Goal: Task Accomplishment & Management: Use online tool/utility

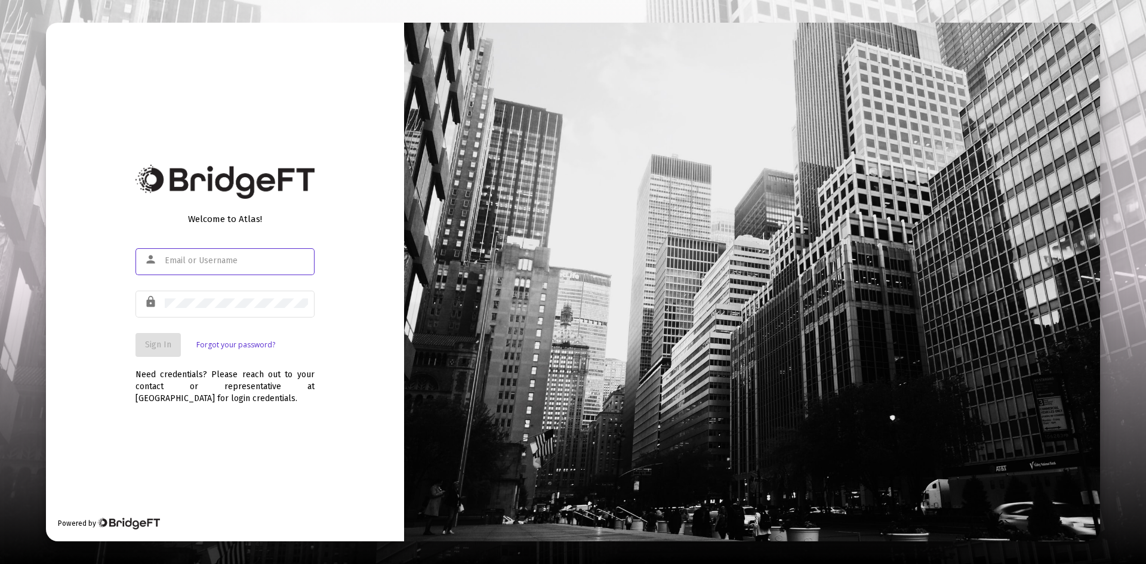
click at [159, 260] on mat-icon "person" at bounding box center [151, 259] width 14 height 14
type input "[PERSON_NAME][EMAIL_ADDRESS][DOMAIN_NAME]"
click at [167, 297] on div at bounding box center [236, 302] width 143 height 29
click at [162, 347] on span "Sign In" at bounding box center [158, 345] width 26 height 10
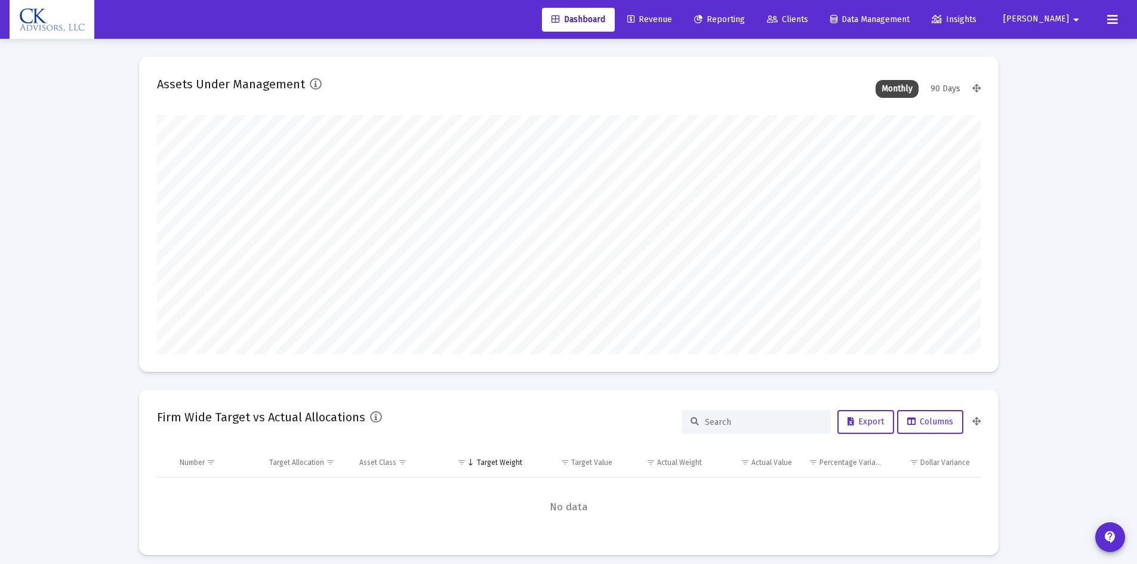
type input "[DATE]"
click at [672, 17] on span "Revenue" at bounding box center [649, 19] width 45 height 10
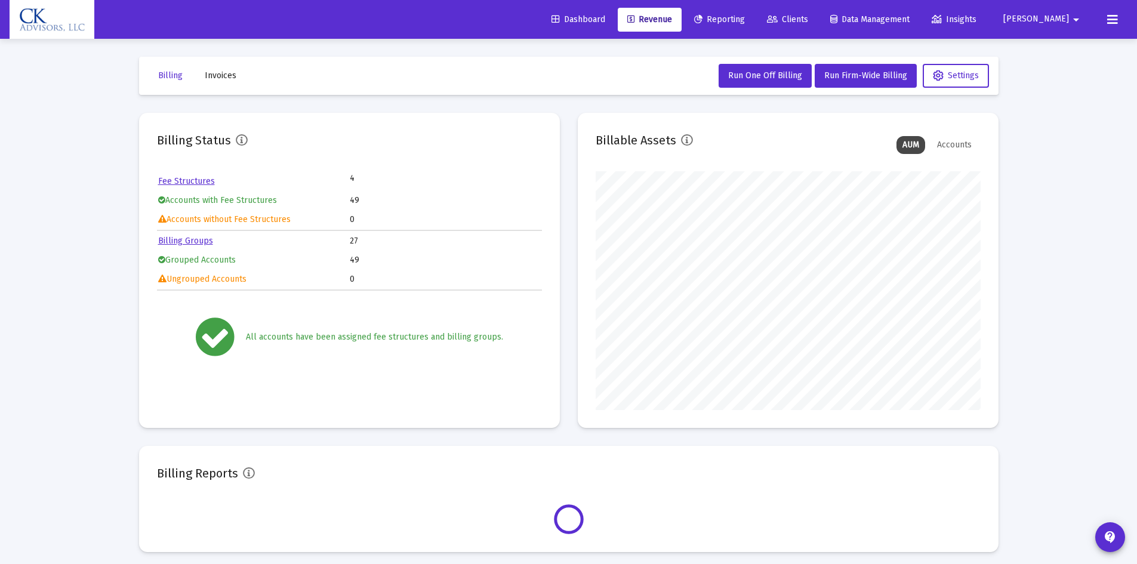
scroll to position [239, 385]
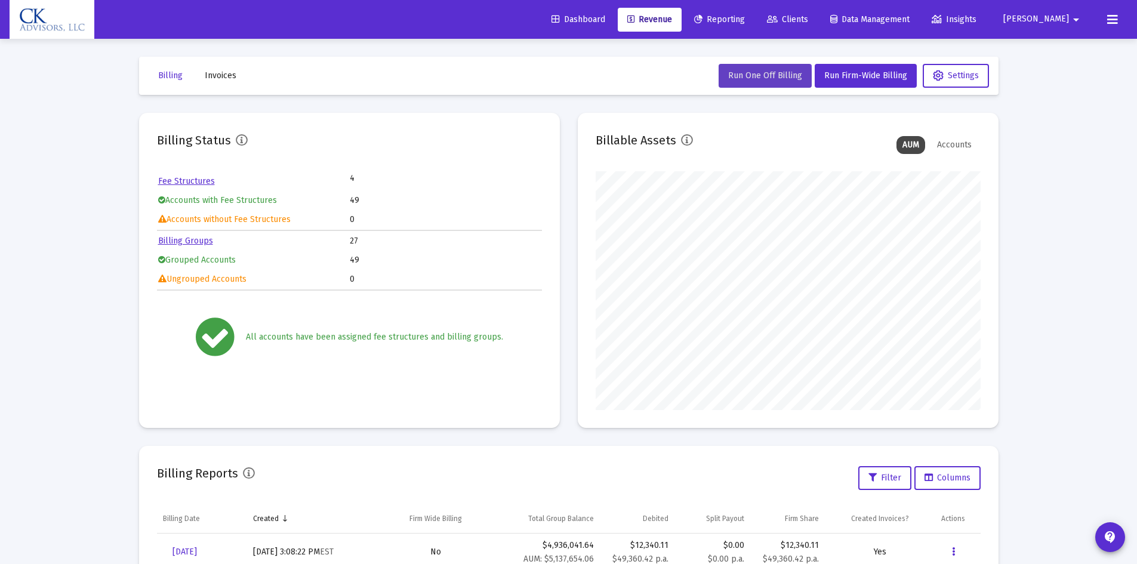
click at [763, 80] on span "Run One Off Billing" at bounding box center [765, 75] width 74 height 10
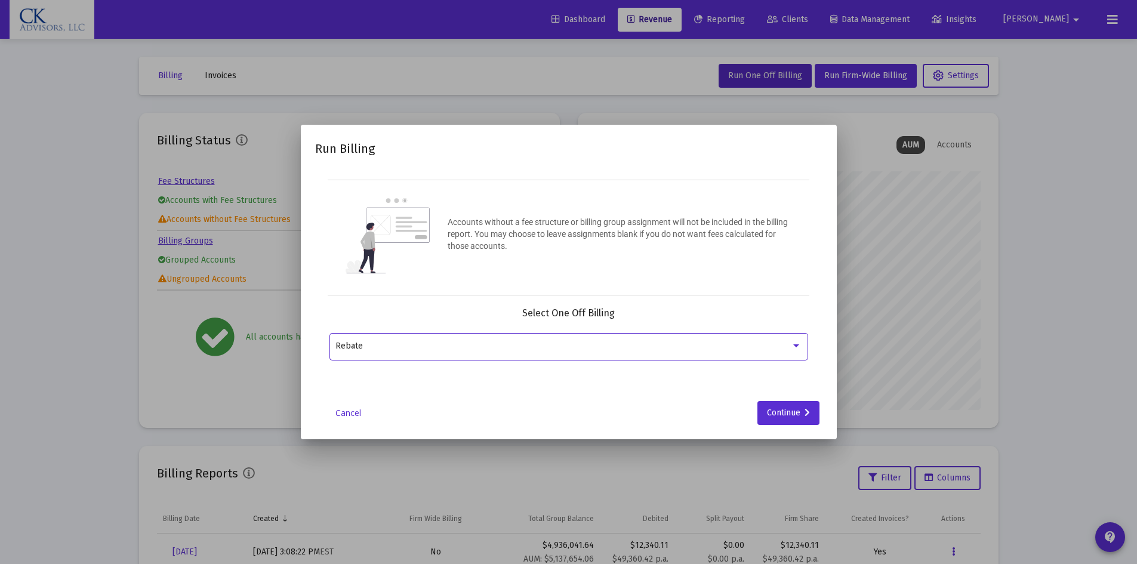
click at [793, 344] on div at bounding box center [796, 345] width 6 height 3
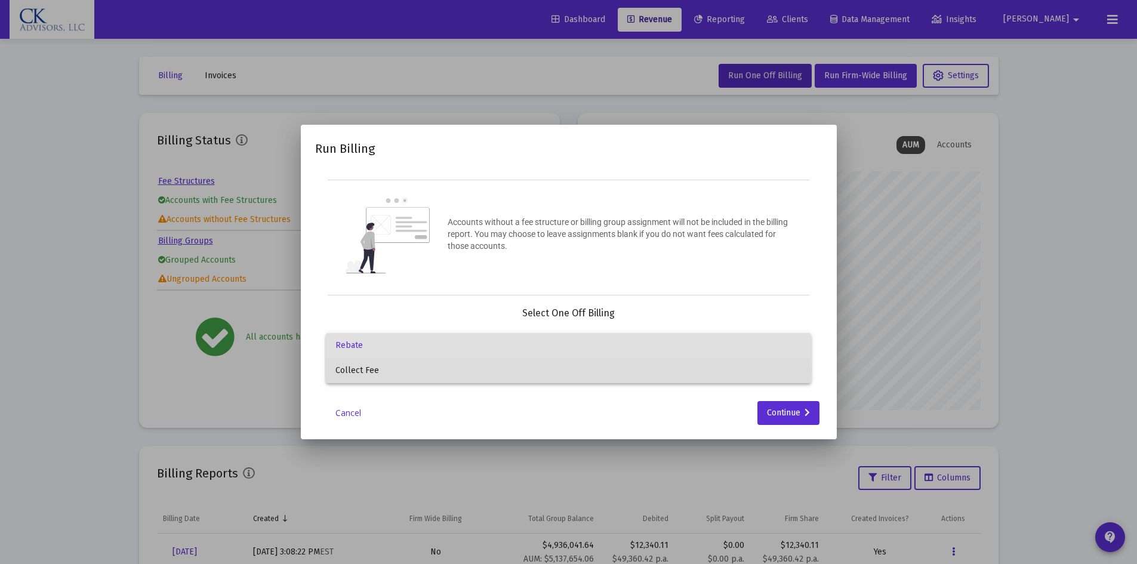
click at [449, 371] on span "Collect Fee" at bounding box center [568, 370] width 466 height 25
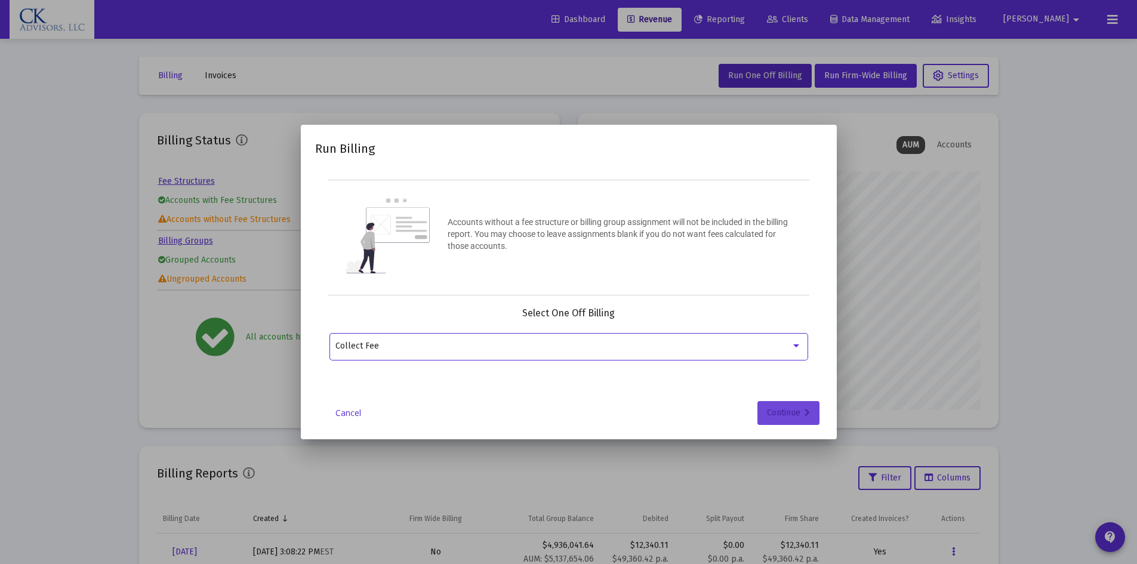
click at [777, 412] on div "Continue" at bounding box center [788, 413] width 43 height 24
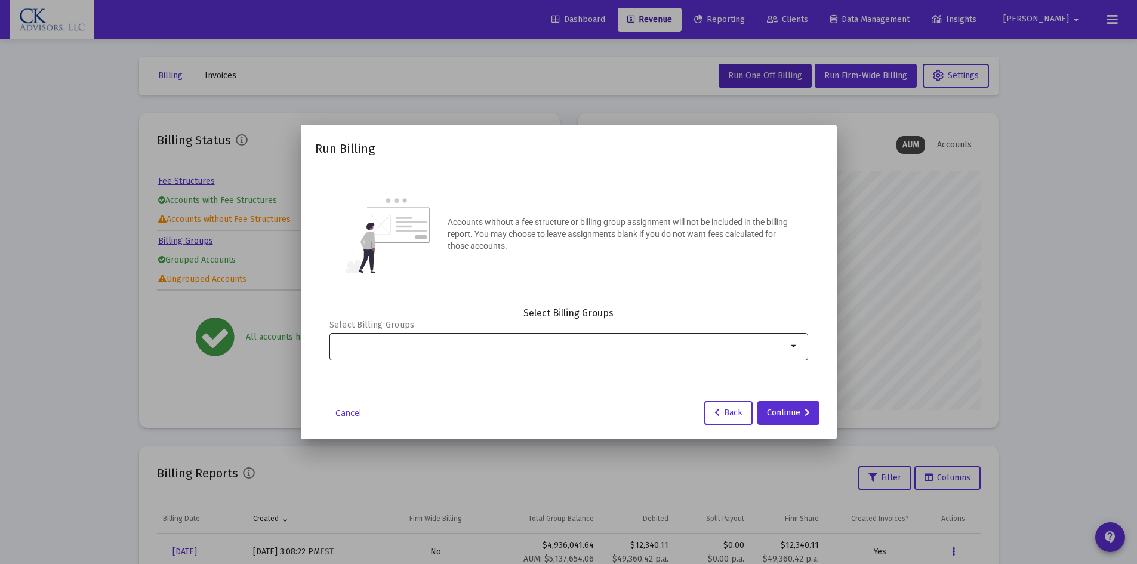
click at [794, 344] on mat-icon "arrow_drop_down" at bounding box center [794, 346] width 14 height 14
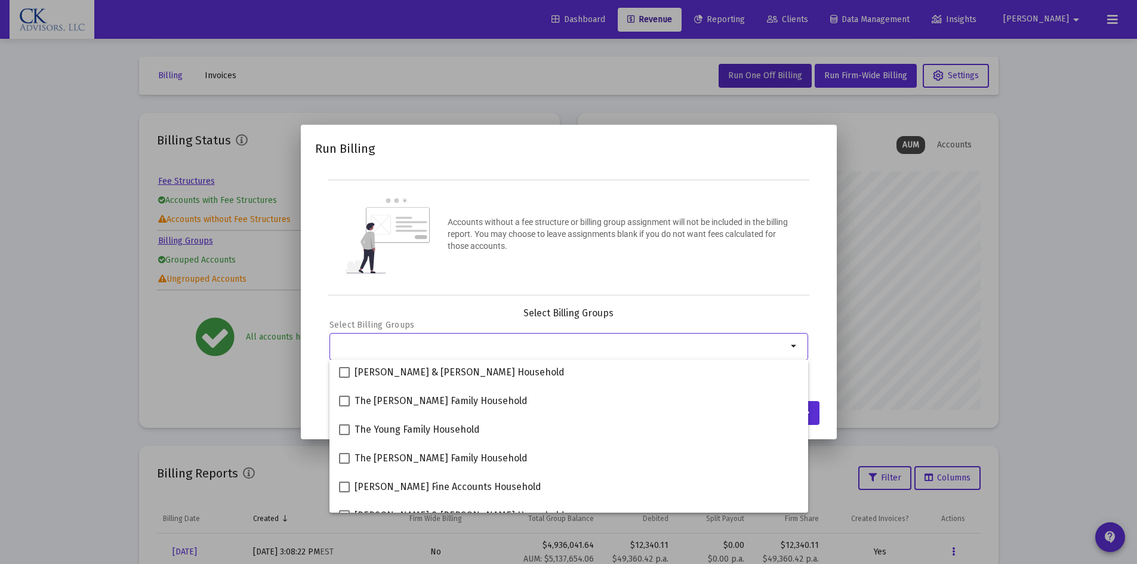
scroll to position [121, 0]
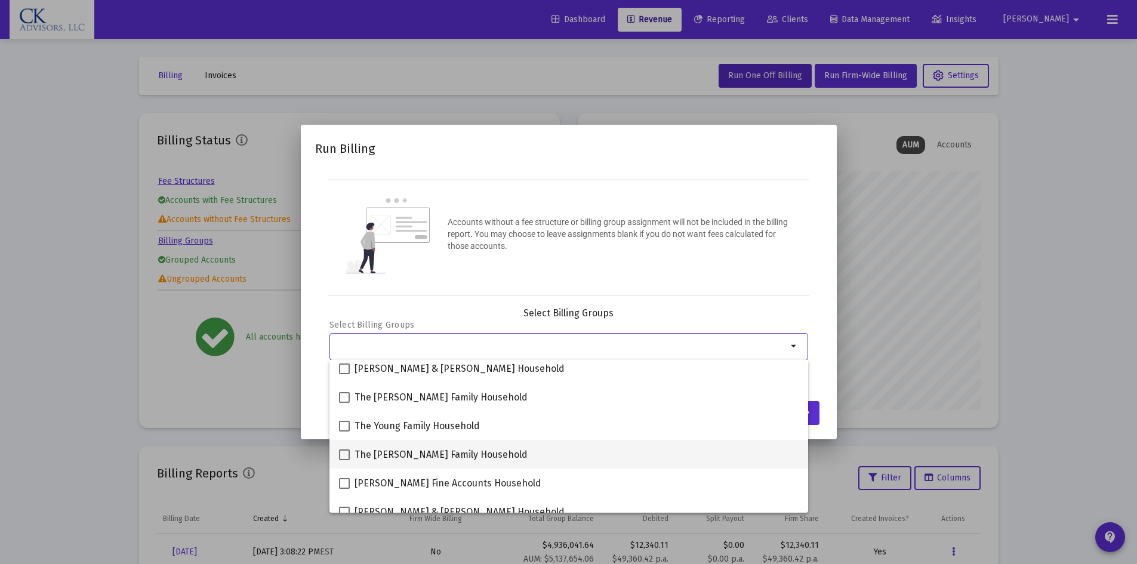
click at [345, 455] on span at bounding box center [344, 454] width 11 height 11
click at [344, 460] on input "The [PERSON_NAME] Family Household" at bounding box center [344, 460] width 1 height 1
checkbox input "true"
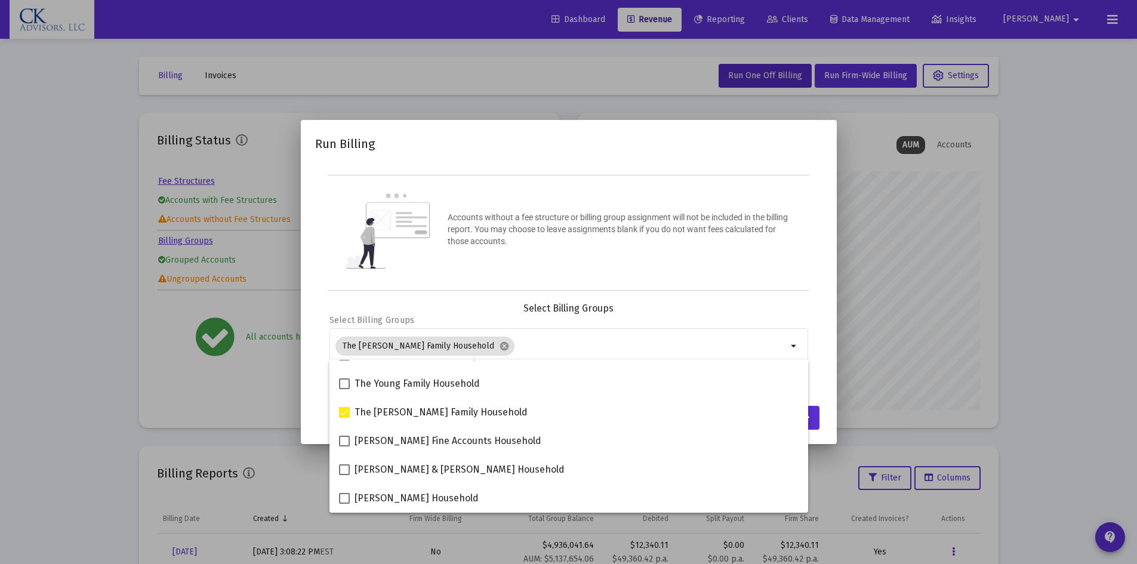
scroll to position [189, 0]
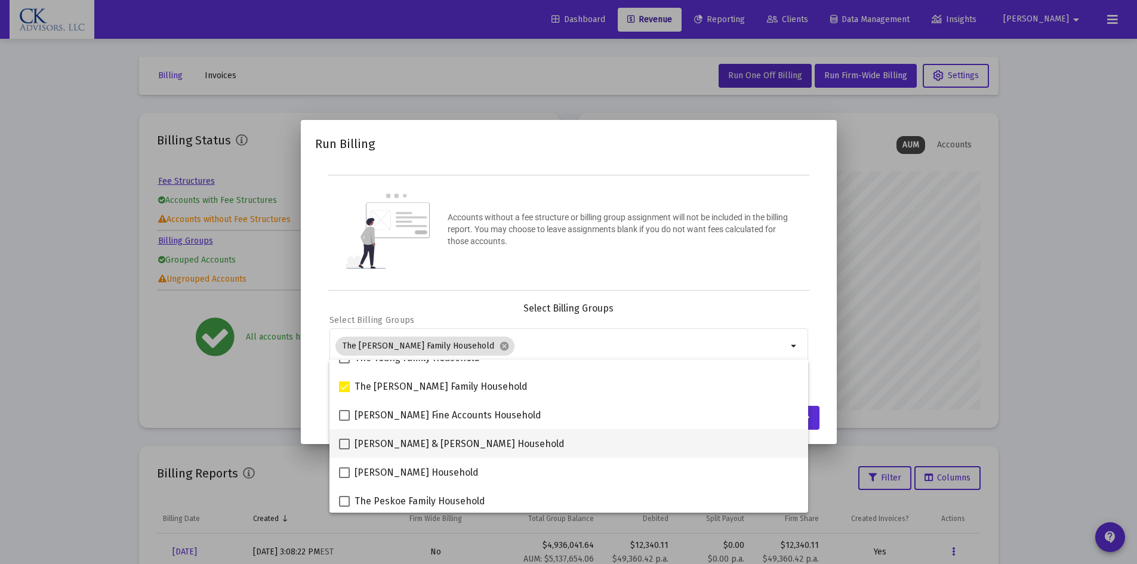
click at [346, 442] on span at bounding box center [344, 444] width 11 height 11
click at [344, 449] on input "[PERSON_NAME] & [PERSON_NAME] Household" at bounding box center [344, 449] width 1 height 1
checkbox input "true"
click at [912, 402] on div at bounding box center [568, 282] width 1137 height 564
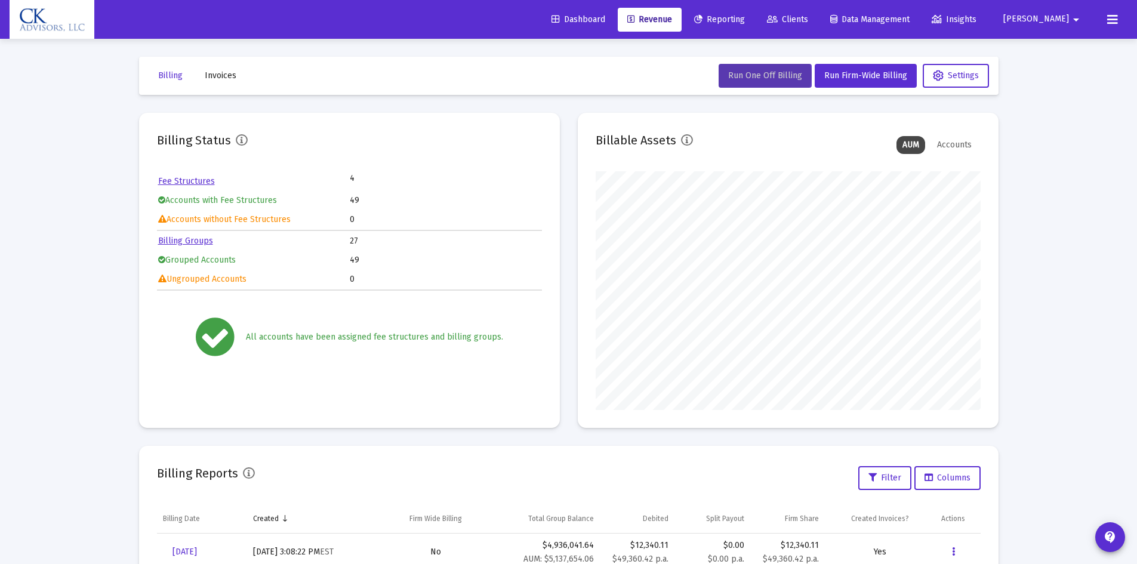
click at [762, 73] on span "Run One Off Billing" at bounding box center [765, 75] width 74 height 10
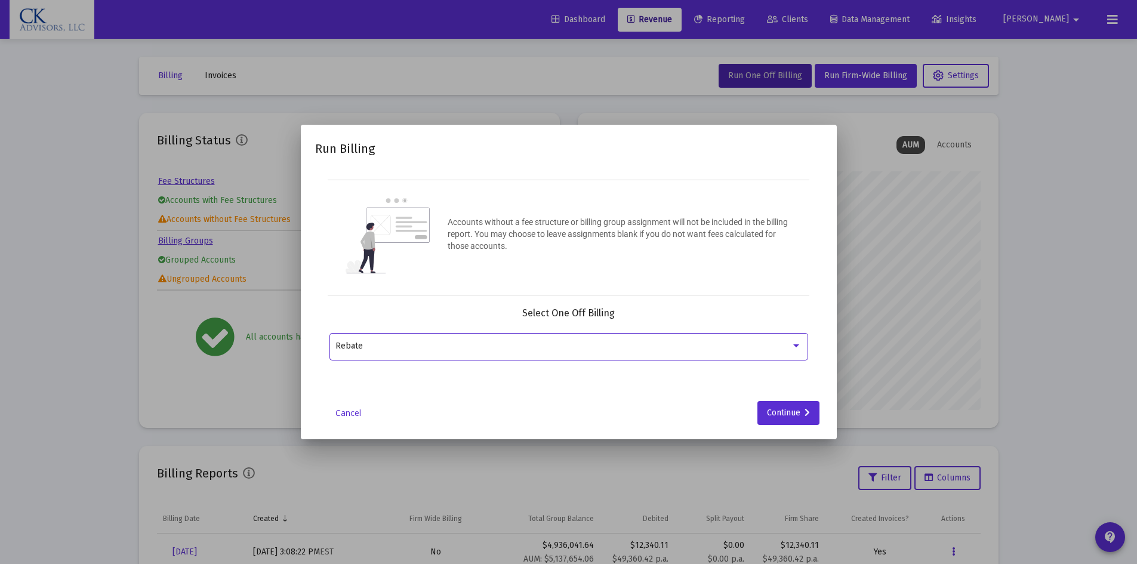
click at [799, 345] on div at bounding box center [796, 346] width 11 height 10
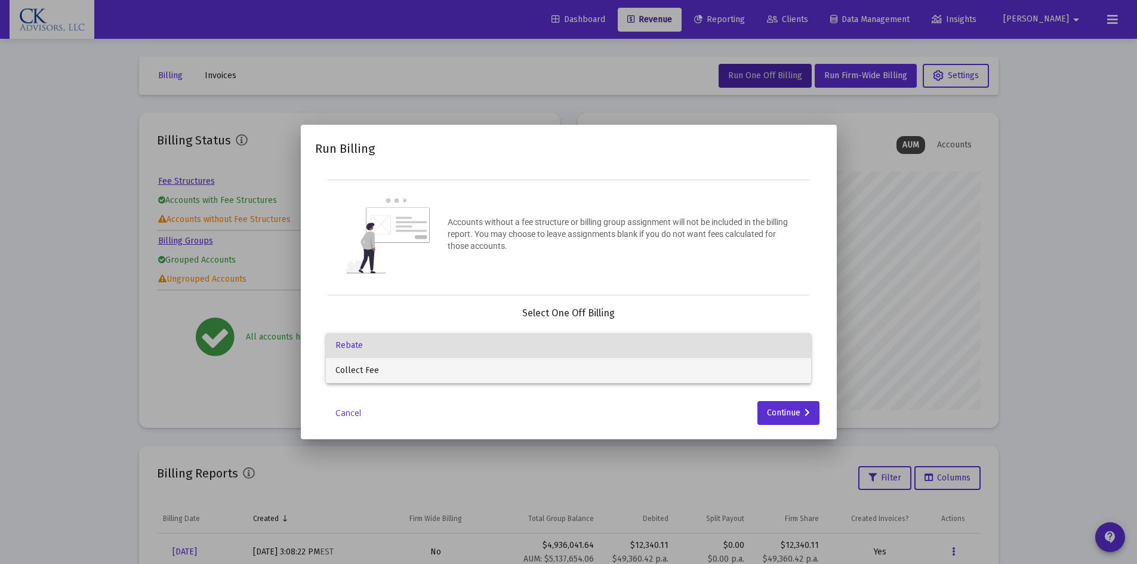
click at [375, 366] on span "Collect Fee" at bounding box center [568, 370] width 466 height 25
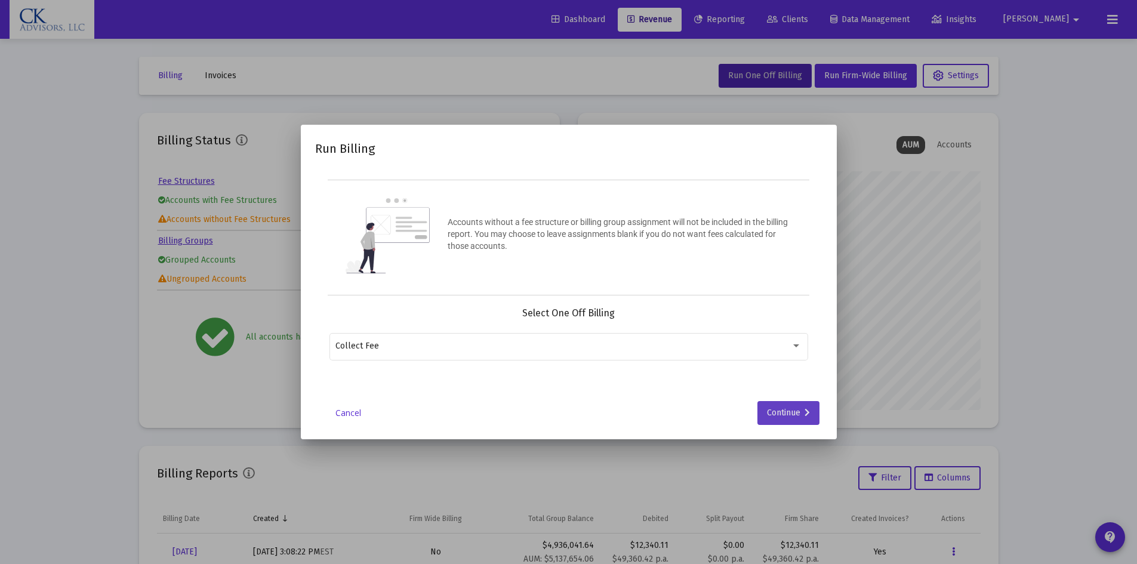
click at [782, 415] on div "Continue" at bounding box center [788, 413] width 43 height 24
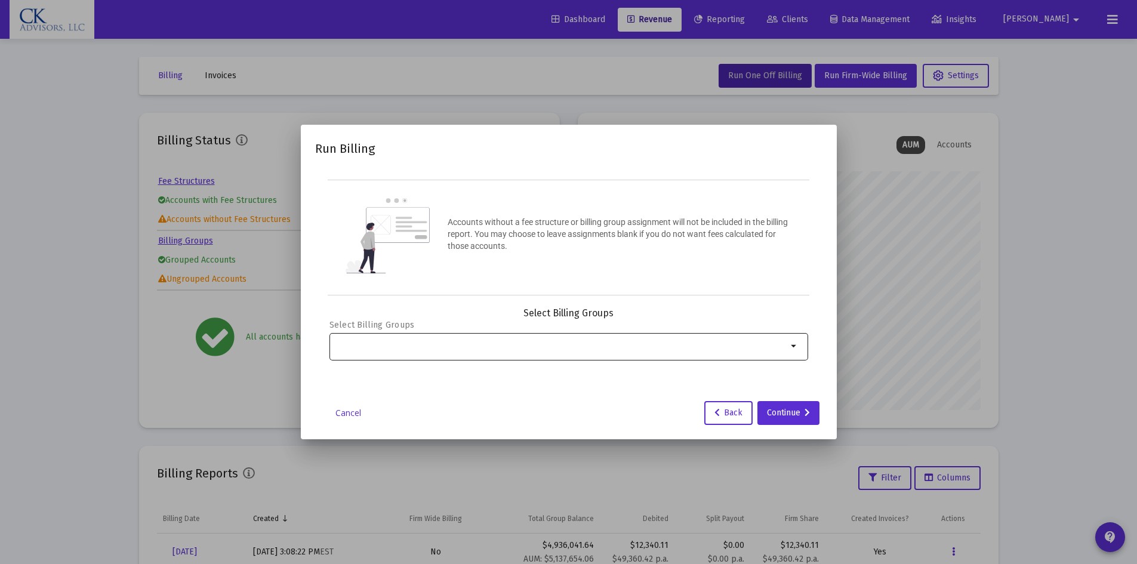
click at [793, 347] on mat-icon "arrow_drop_down" at bounding box center [794, 346] width 14 height 14
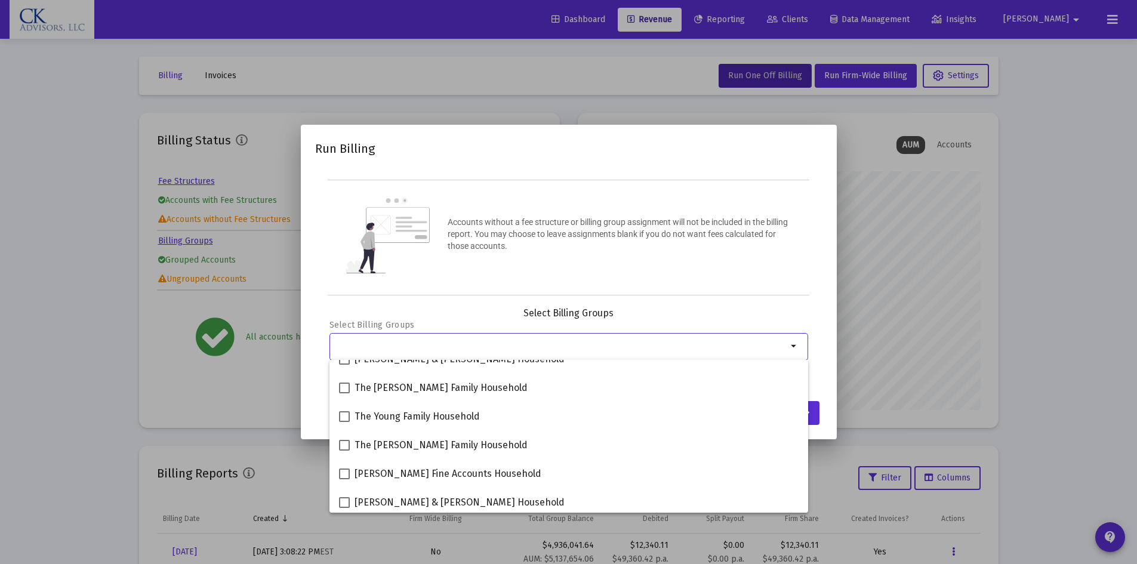
scroll to position [140, 0]
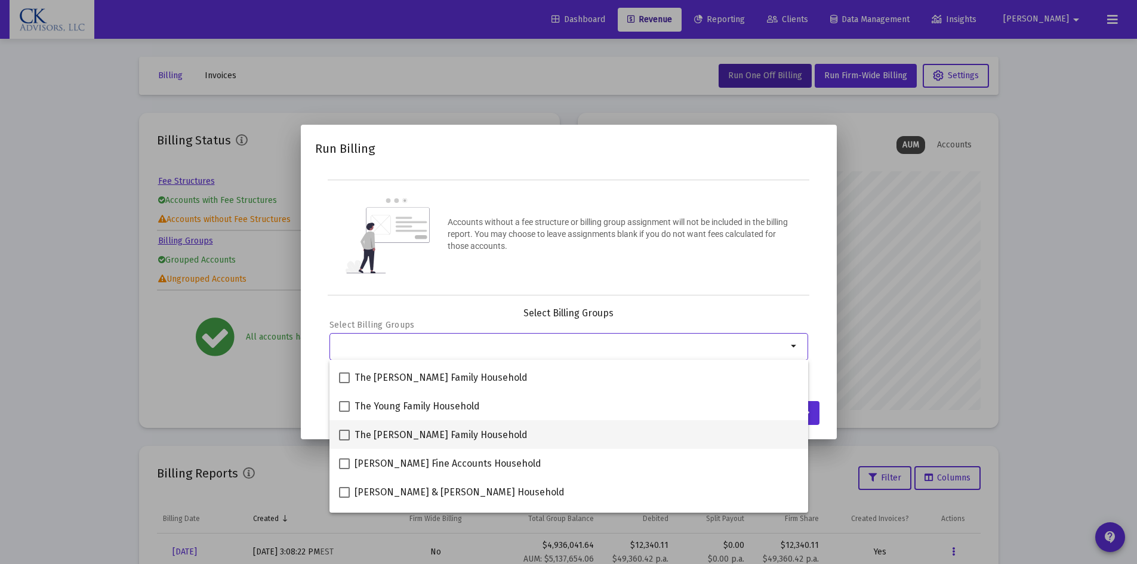
click at [346, 436] on span at bounding box center [344, 435] width 11 height 11
click at [344, 440] on input "The [PERSON_NAME] Family Household" at bounding box center [344, 440] width 1 height 1
checkbox input "true"
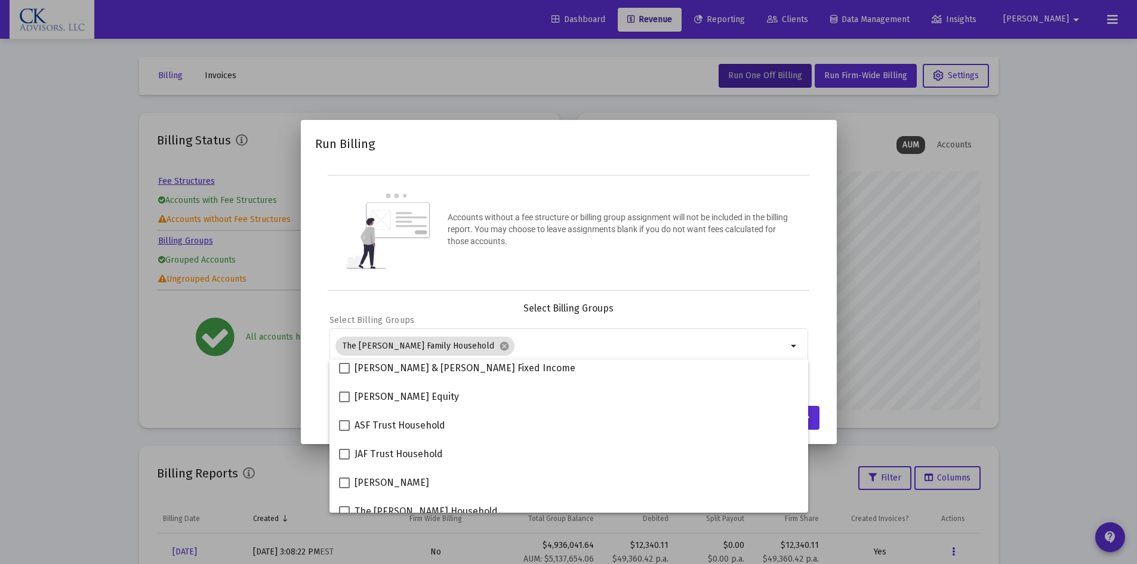
scroll to position [563, 0]
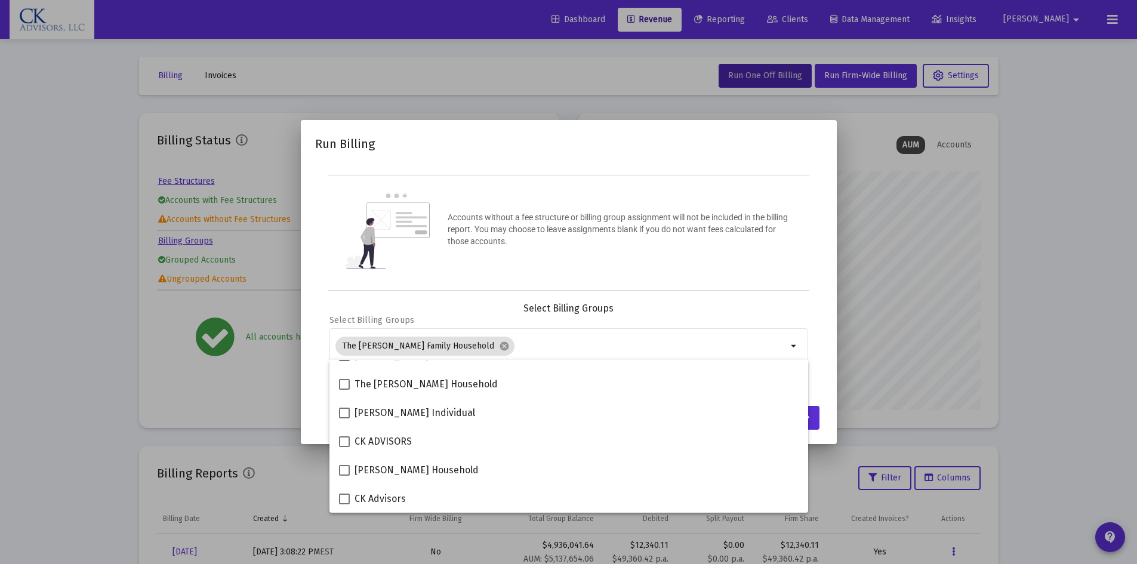
click at [1095, 450] on div at bounding box center [568, 282] width 1137 height 564
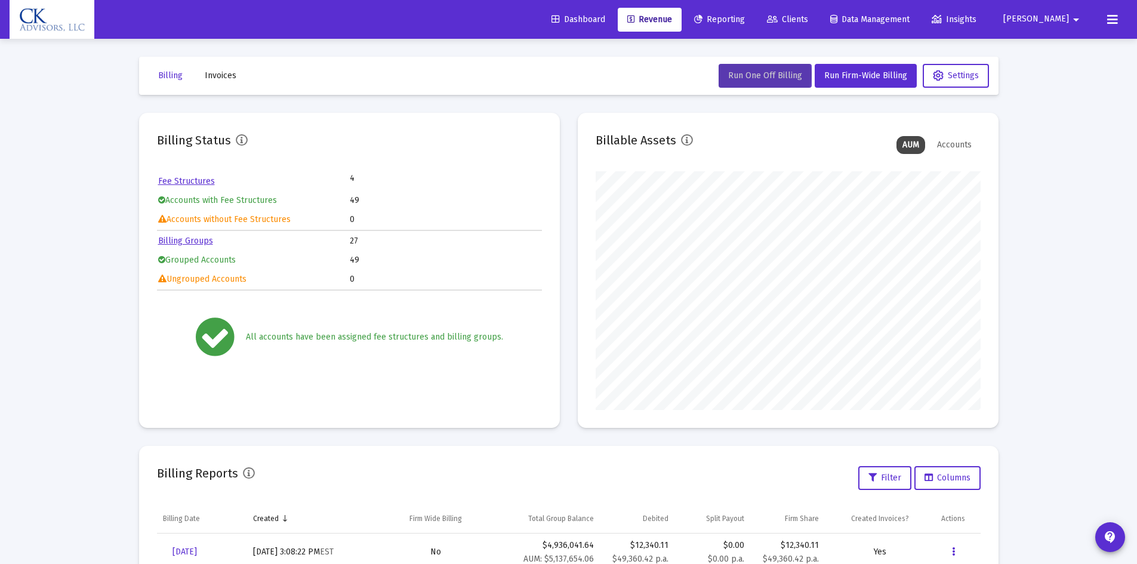
click at [747, 78] on span "Run One Off Billing" at bounding box center [765, 75] width 74 height 10
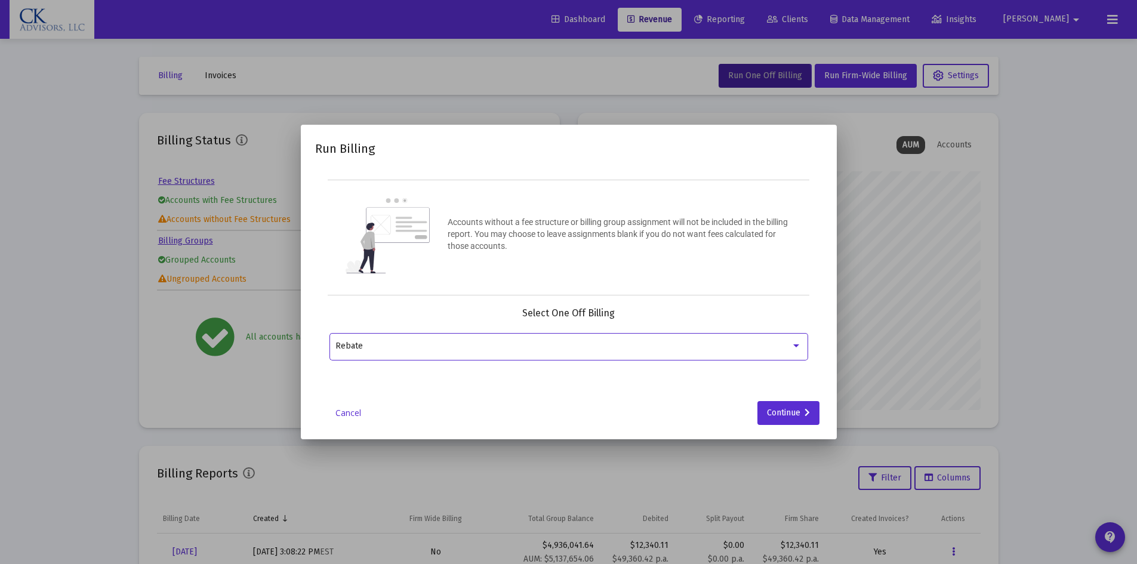
click at [799, 346] on div at bounding box center [796, 346] width 11 height 10
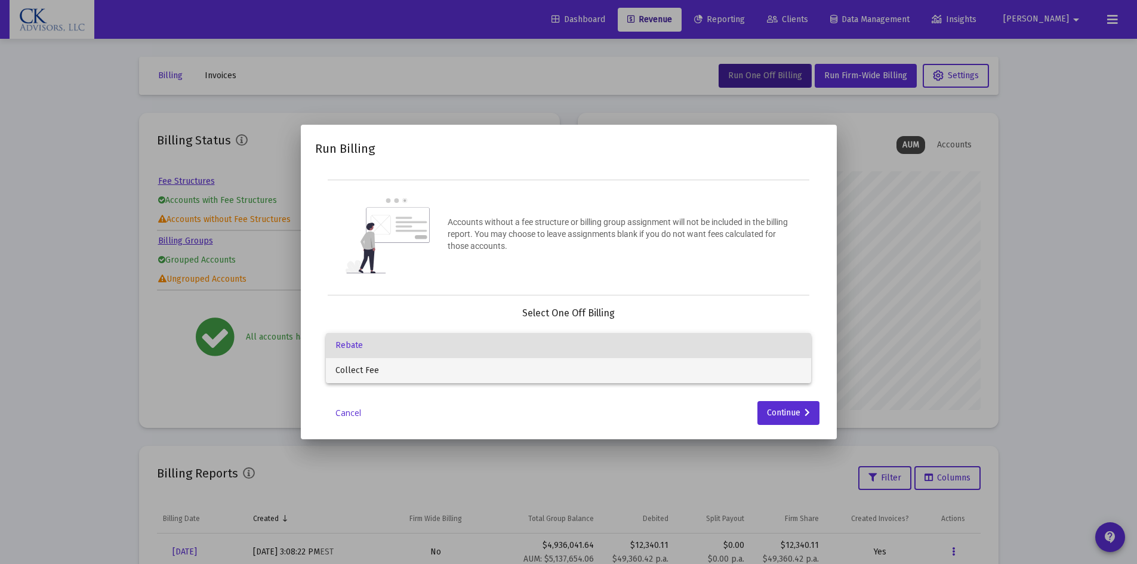
click at [583, 379] on span "Collect Fee" at bounding box center [568, 370] width 466 height 25
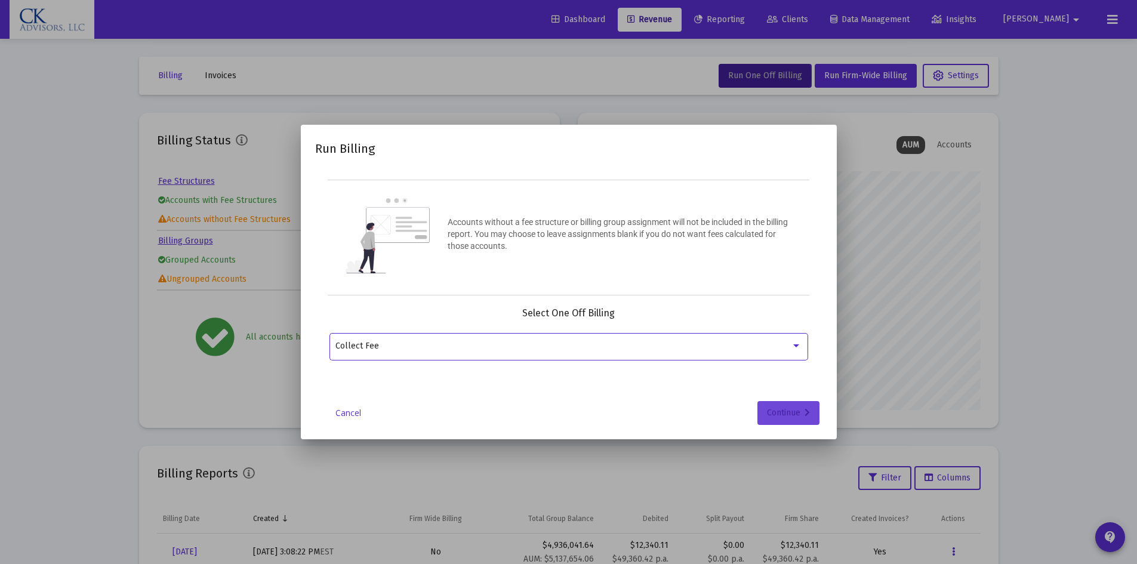
click at [780, 406] on div "Continue" at bounding box center [788, 413] width 43 height 24
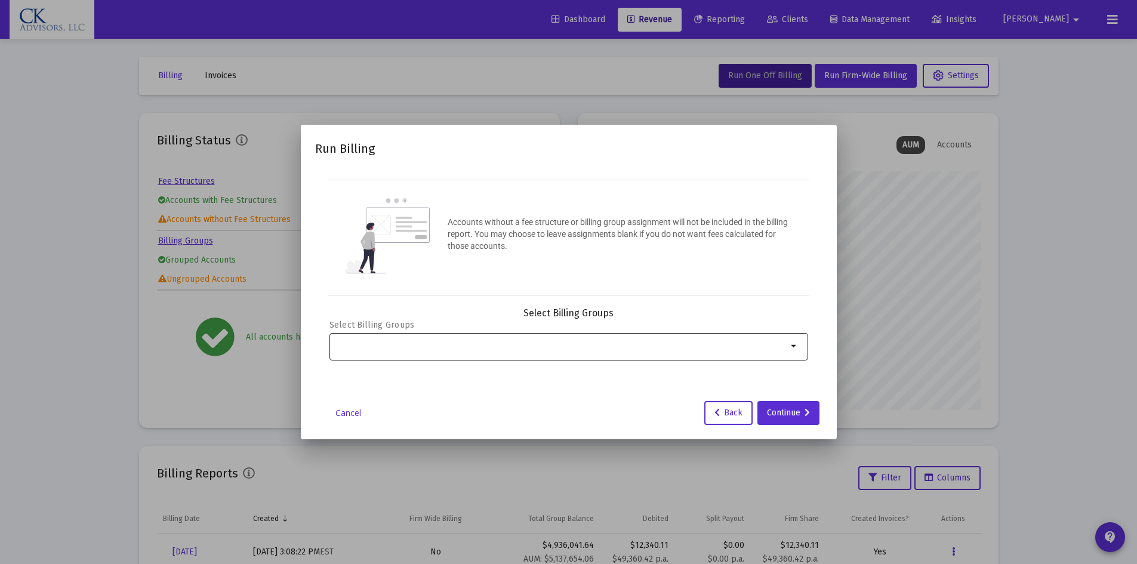
click at [796, 343] on mat-icon "arrow_drop_down" at bounding box center [794, 346] width 14 height 14
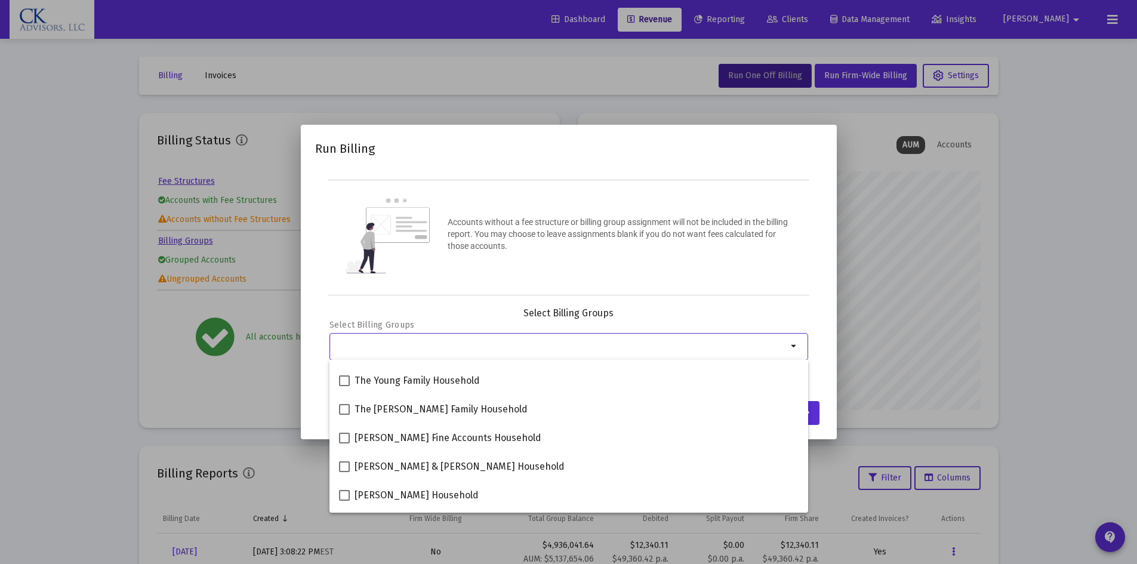
scroll to position [195, 0]
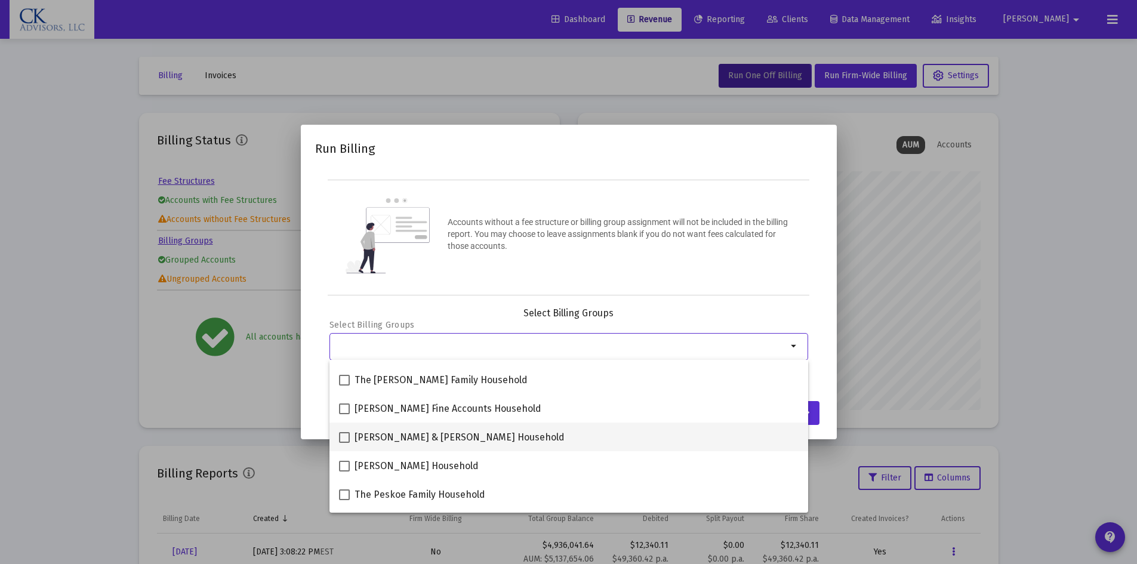
click at [345, 440] on span at bounding box center [344, 437] width 11 height 11
click at [344, 443] on input "[PERSON_NAME] & [PERSON_NAME] Household" at bounding box center [344, 443] width 1 height 1
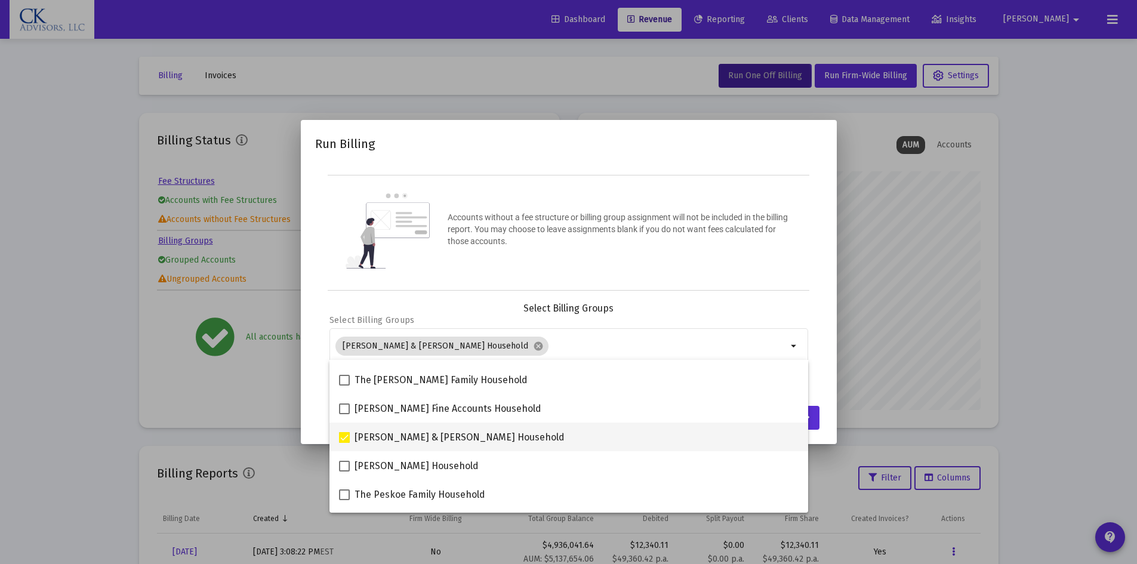
click at [346, 439] on span at bounding box center [344, 437] width 11 height 11
click at [344, 443] on input "[PERSON_NAME] & [PERSON_NAME] Household" at bounding box center [344, 443] width 1 height 1
checkbox input "false"
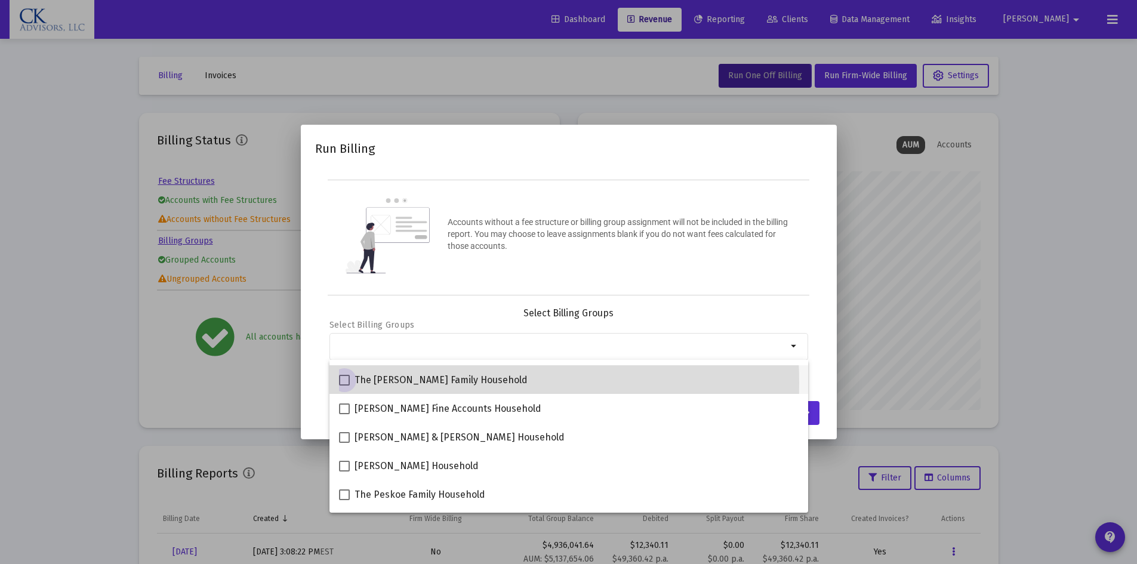
click at [344, 383] on span at bounding box center [344, 380] width 11 height 11
click at [344, 386] on input "The [PERSON_NAME] Family Household" at bounding box center [344, 386] width 1 height 1
checkbox input "true"
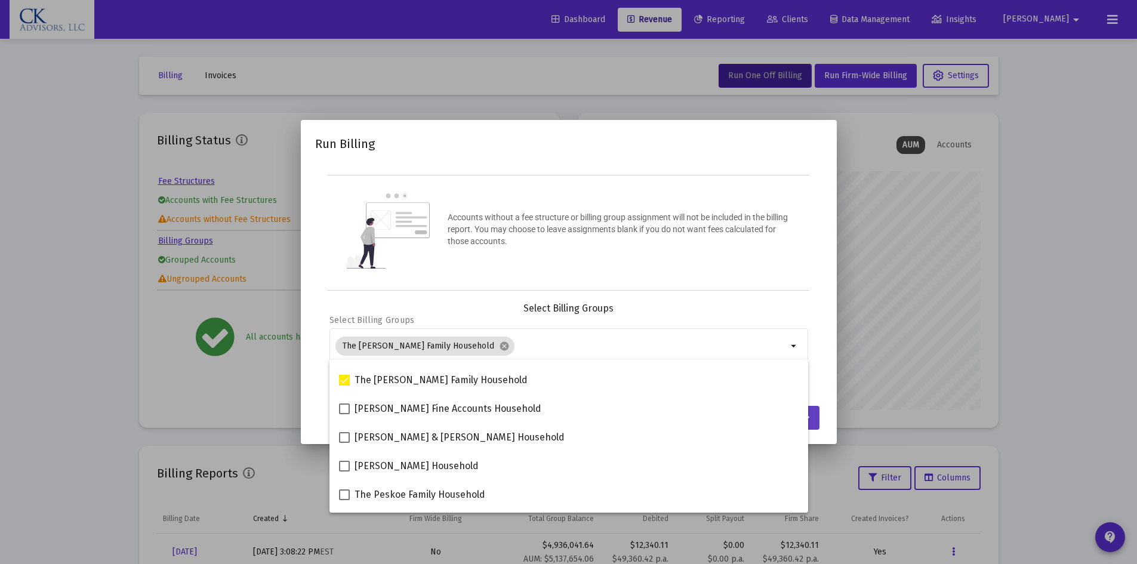
click at [813, 419] on button "Continue" at bounding box center [788, 418] width 62 height 24
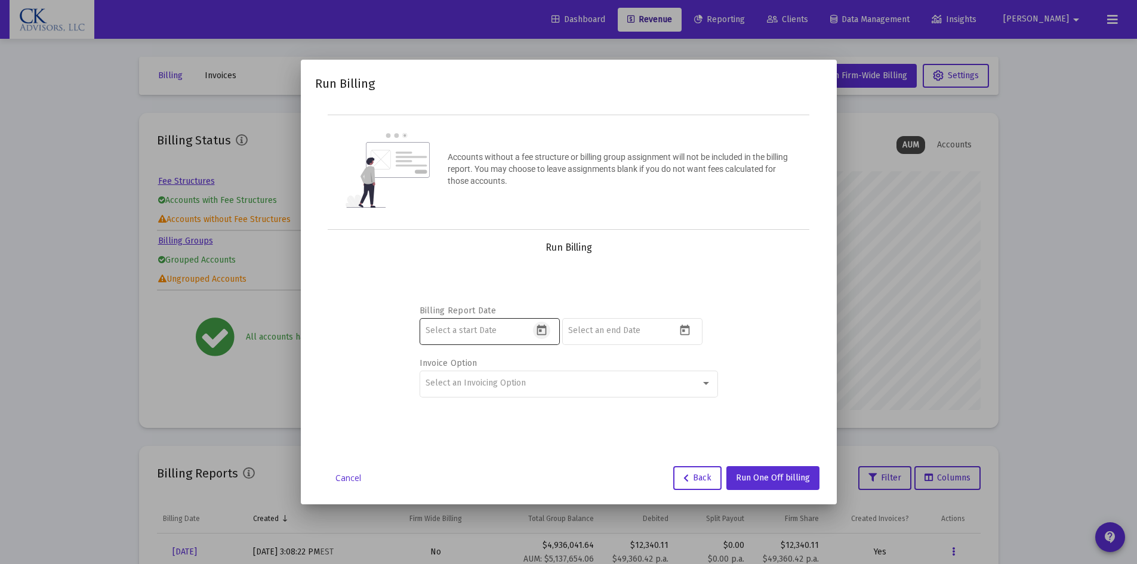
click at [539, 328] on icon "Open calendar" at bounding box center [541, 330] width 13 height 13
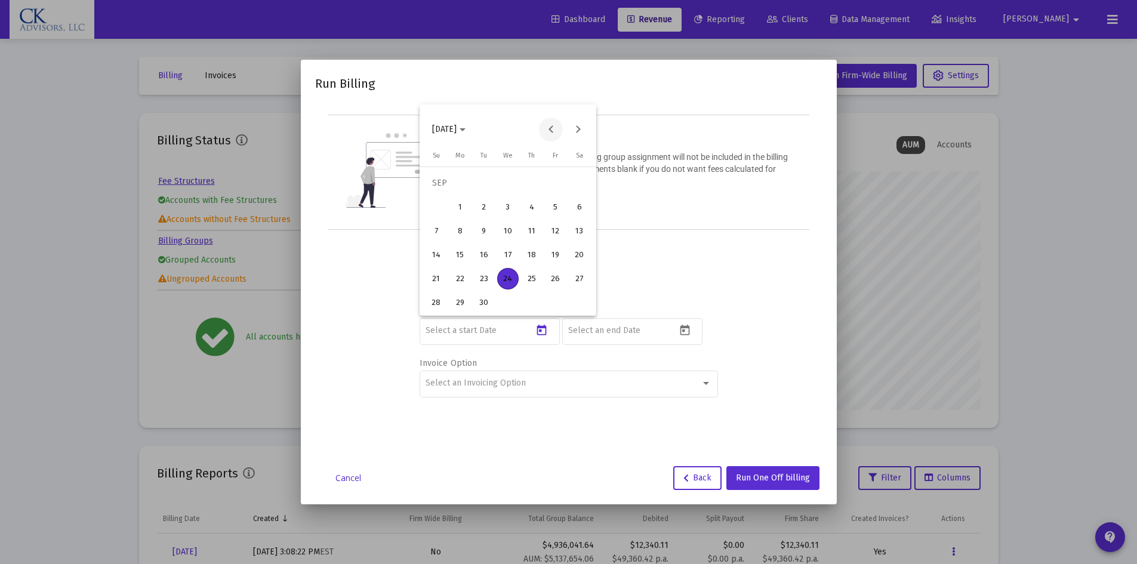
click at [551, 130] on button "Previous month" at bounding box center [551, 130] width 24 height 24
click at [485, 208] on div "1" at bounding box center [483, 206] width 21 height 21
type input "[DATE]"
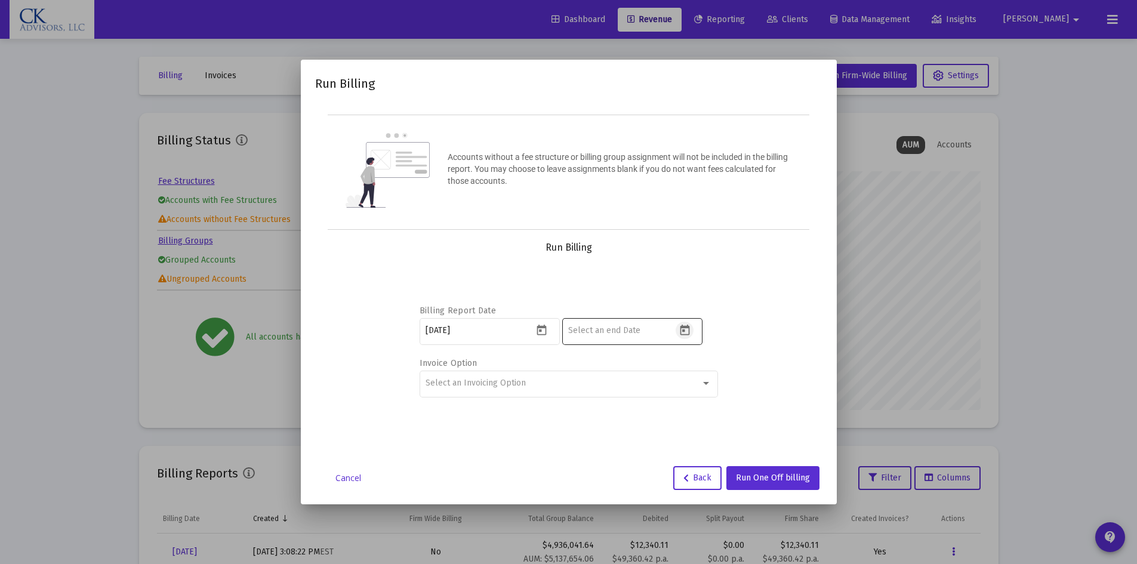
click at [686, 329] on icon "Open calendar" at bounding box center [685, 330] width 13 height 13
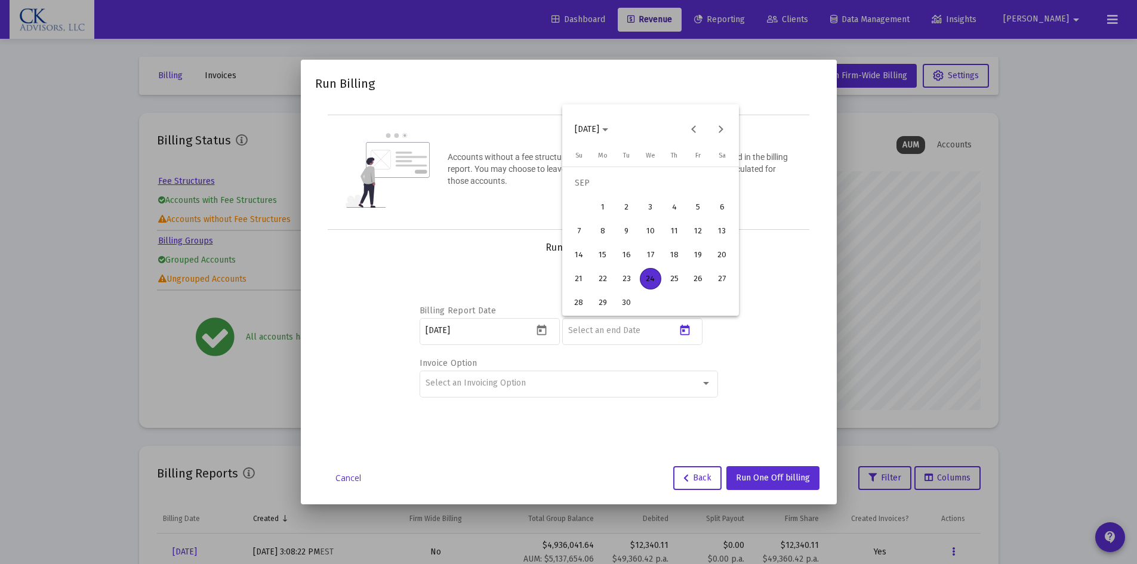
click at [632, 303] on div "30" at bounding box center [626, 302] width 21 height 21
type input "[DATE]"
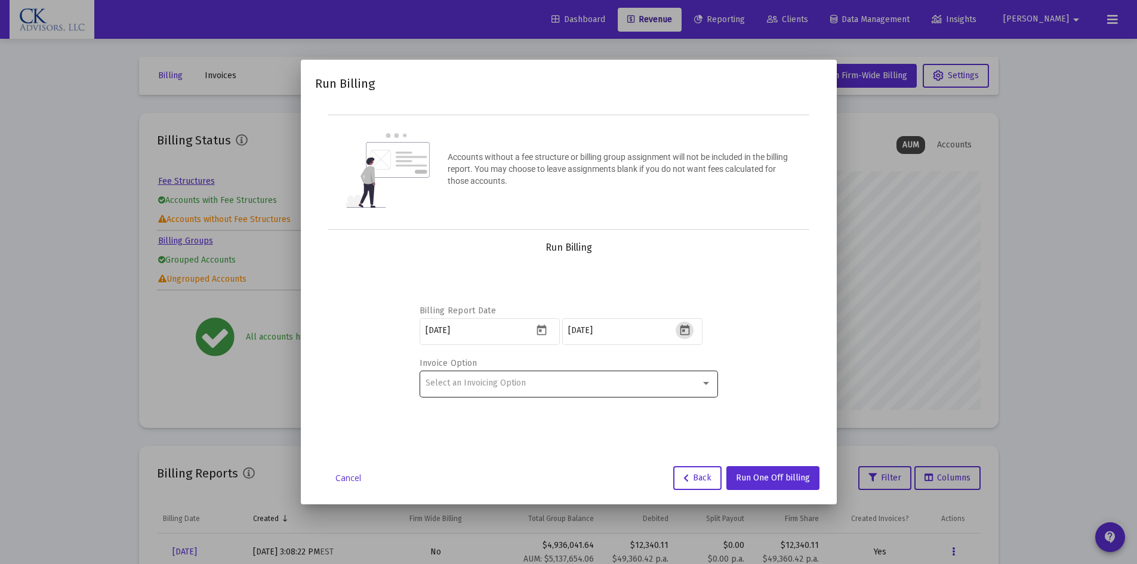
click at [705, 378] on div at bounding box center [706, 383] width 11 height 10
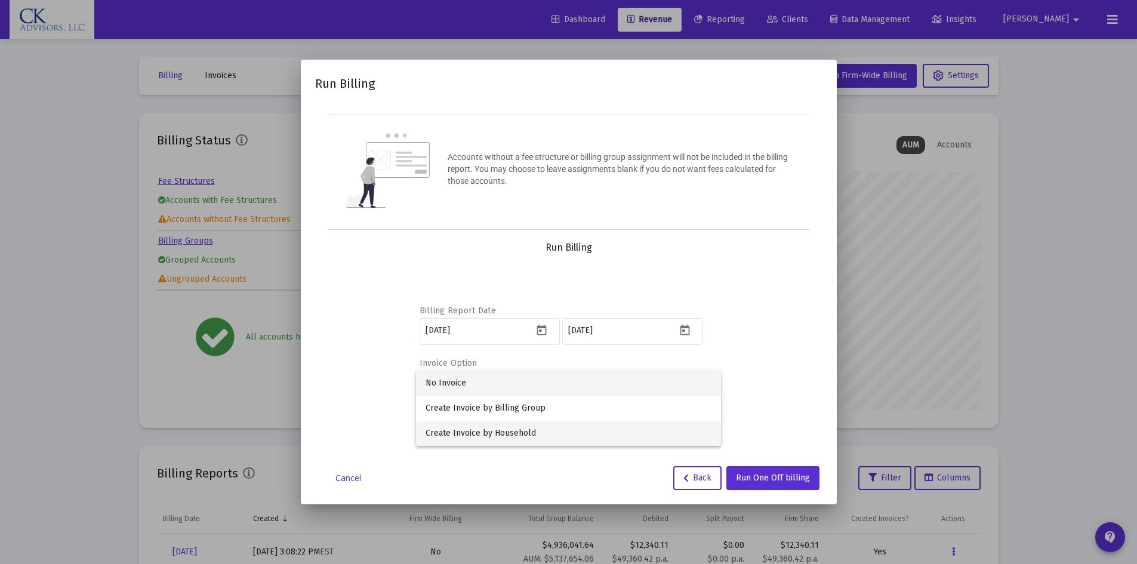
click at [518, 429] on span "Create Invoice by Household" at bounding box center [569, 433] width 286 height 25
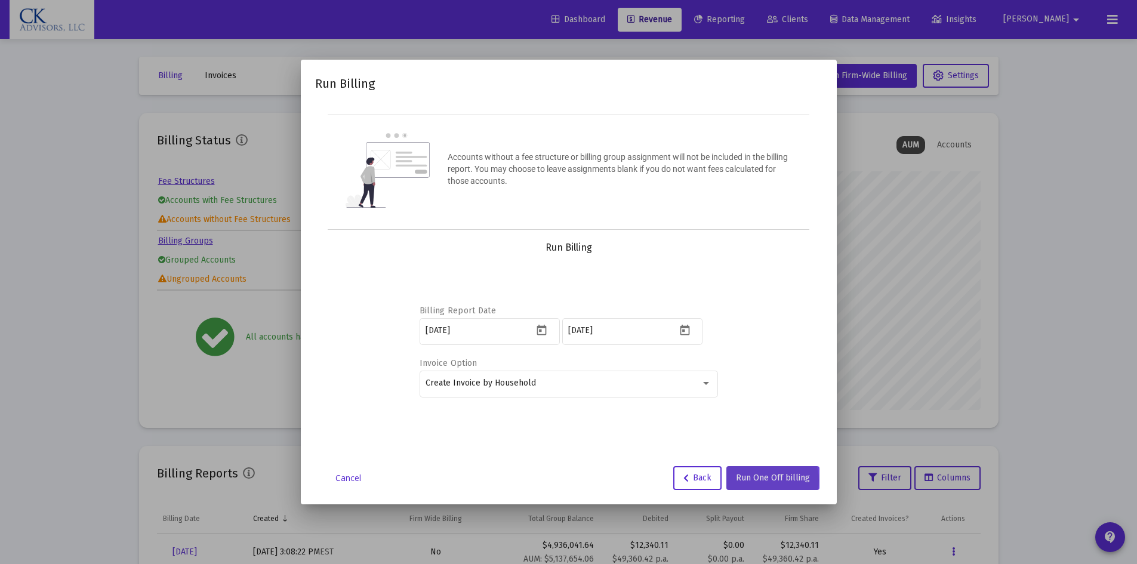
click at [769, 480] on span "Run One Off billing" at bounding box center [773, 478] width 74 height 10
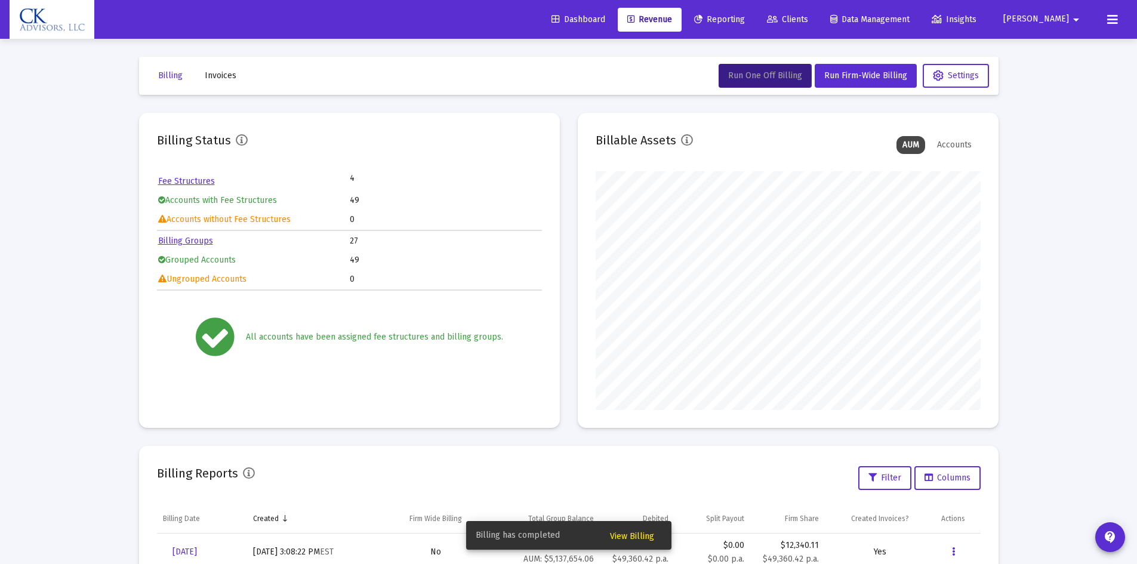
click at [613, 534] on span "View Billing" at bounding box center [632, 536] width 44 height 10
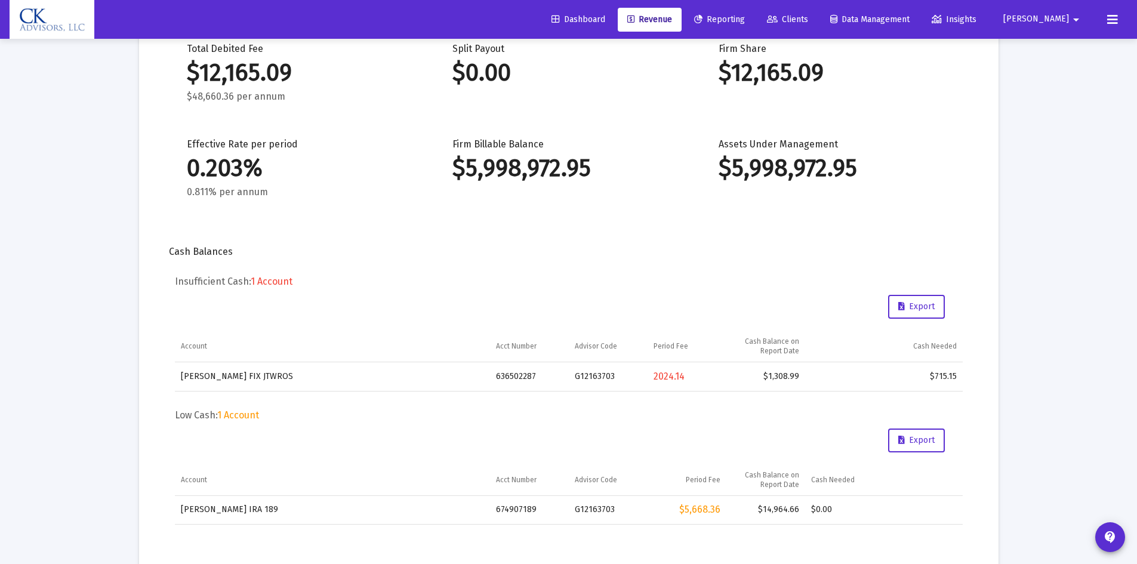
scroll to position [156, 0]
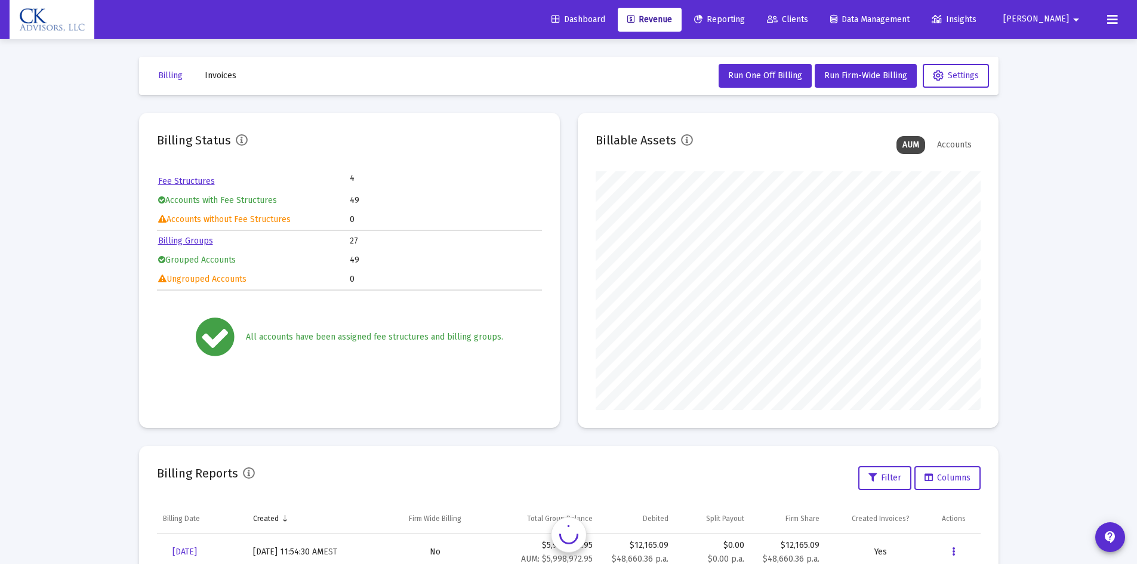
scroll to position [239, 385]
click at [205, 77] on span "Invoices" at bounding box center [221, 75] width 32 height 10
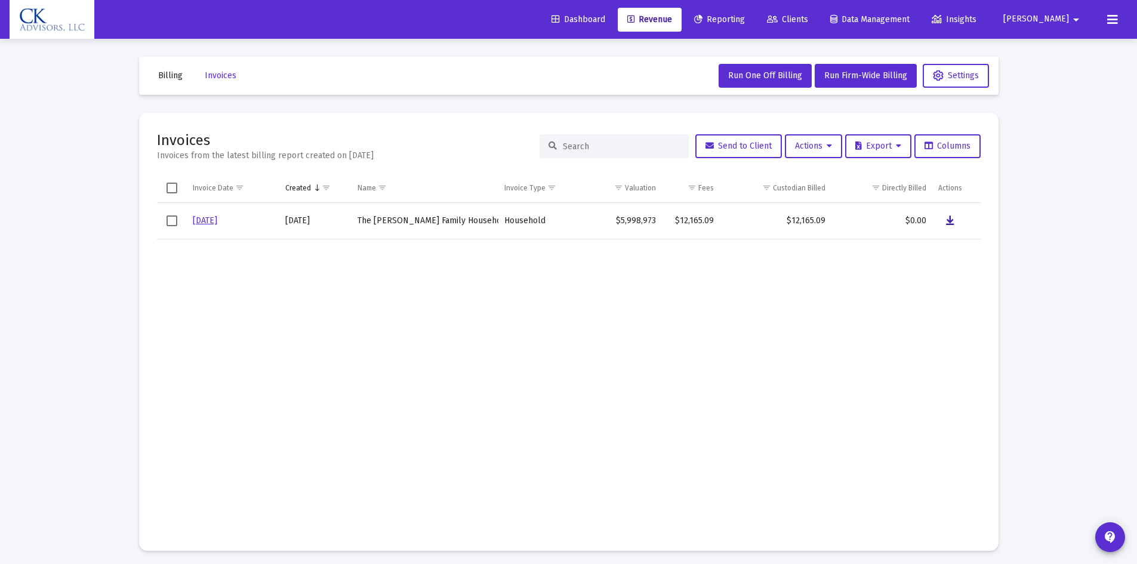
click at [948, 219] on icon "Data grid" at bounding box center [950, 221] width 8 height 14
click at [770, 76] on span "Run One Off Billing" at bounding box center [765, 75] width 74 height 10
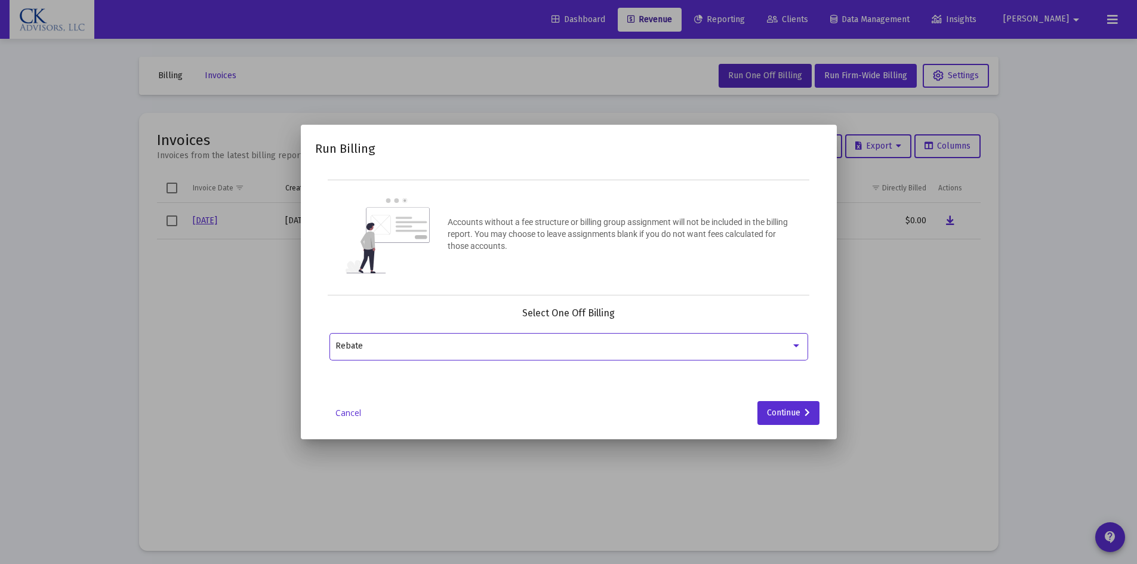
click at [799, 345] on div at bounding box center [796, 346] width 11 height 10
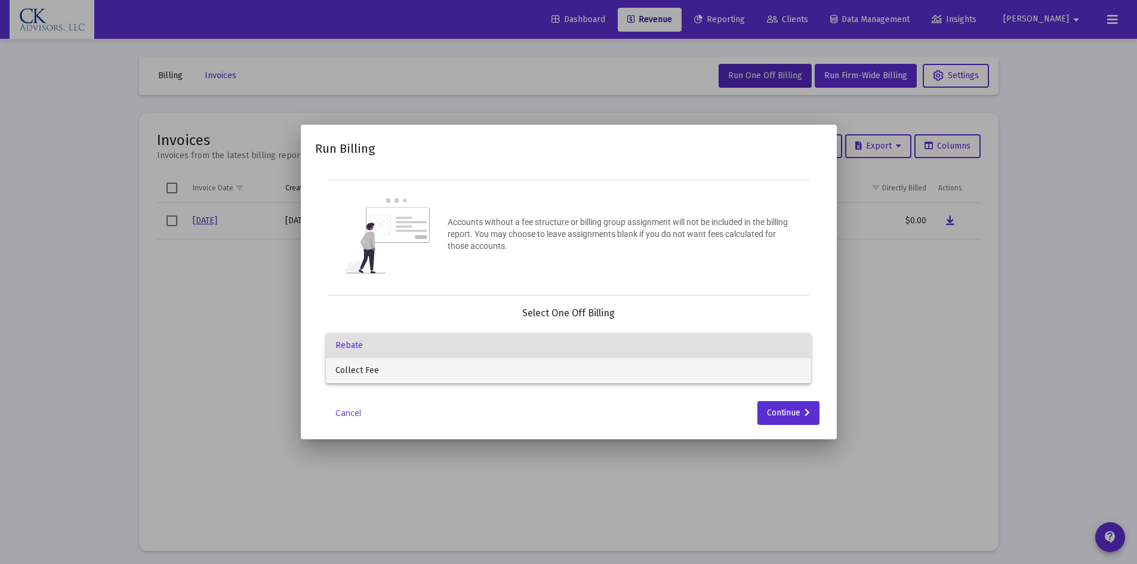
click at [408, 370] on span "Collect Fee" at bounding box center [568, 370] width 466 height 25
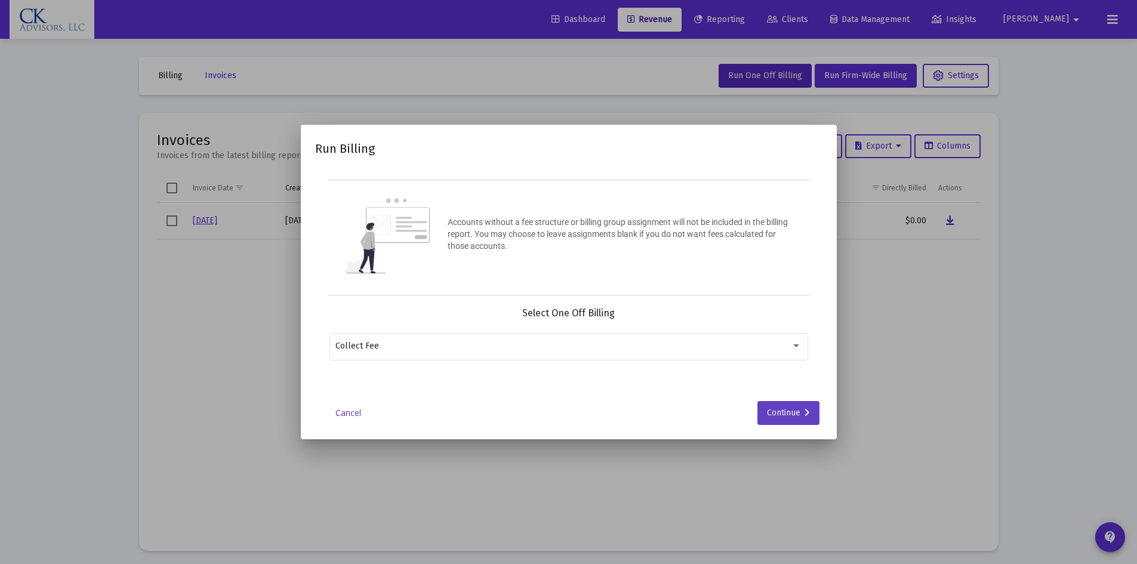
click at [784, 409] on div "Continue" at bounding box center [788, 413] width 43 height 24
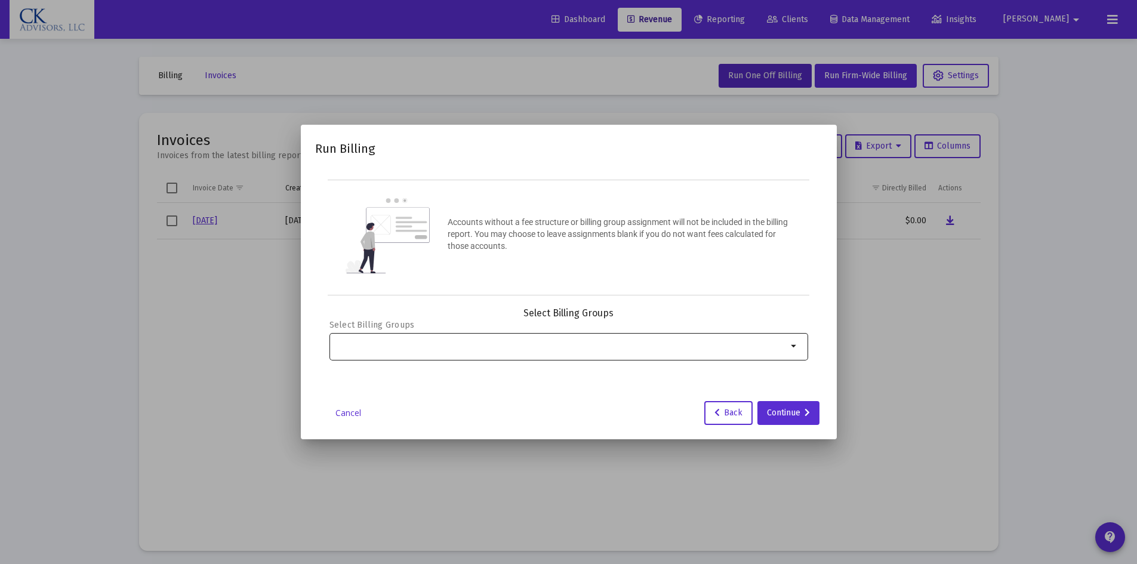
click at [791, 343] on mat-icon "arrow_drop_down" at bounding box center [794, 346] width 14 height 14
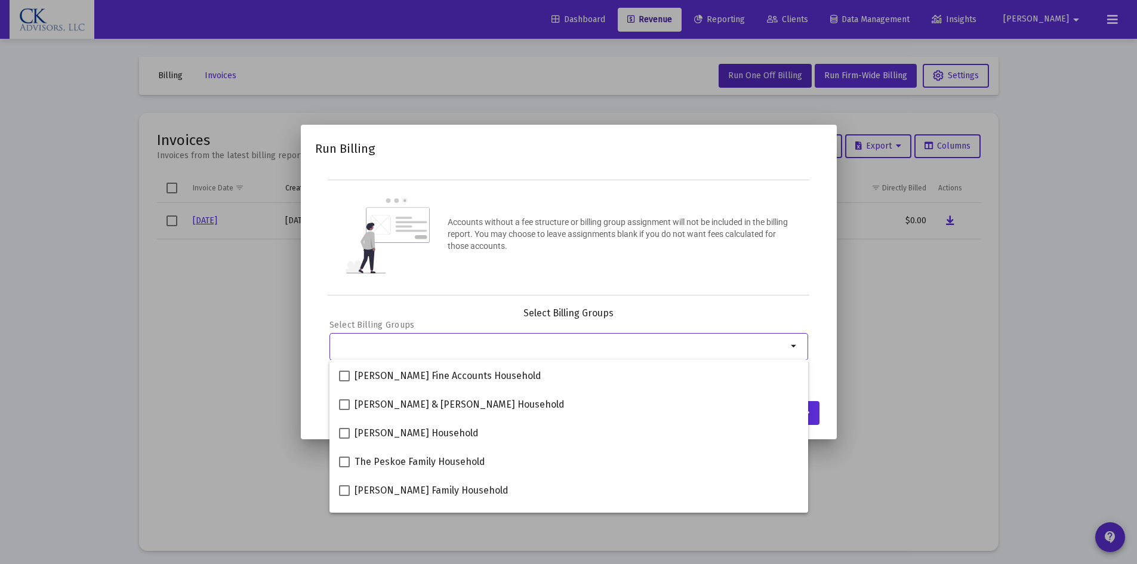
scroll to position [231, 0]
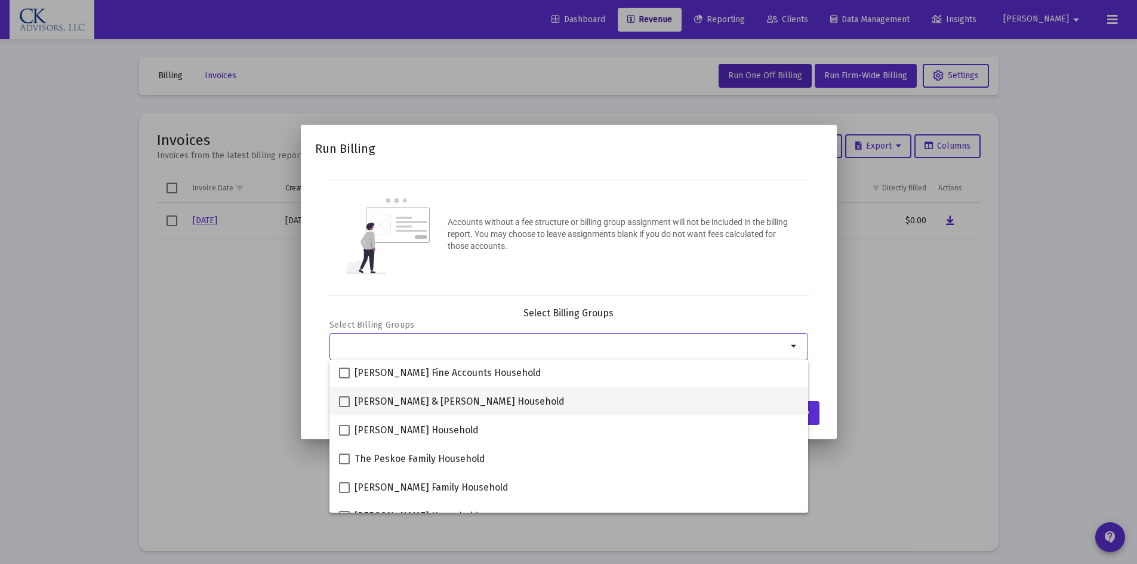
click at [347, 405] on span at bounding box center [344, 401] width 11 height 11
click at [344, 407] on input "[PERSON_NAME] & [PERSON_NAME] Household" at bounding box center [344, 407] width 1 height 1
checkbox input "true"
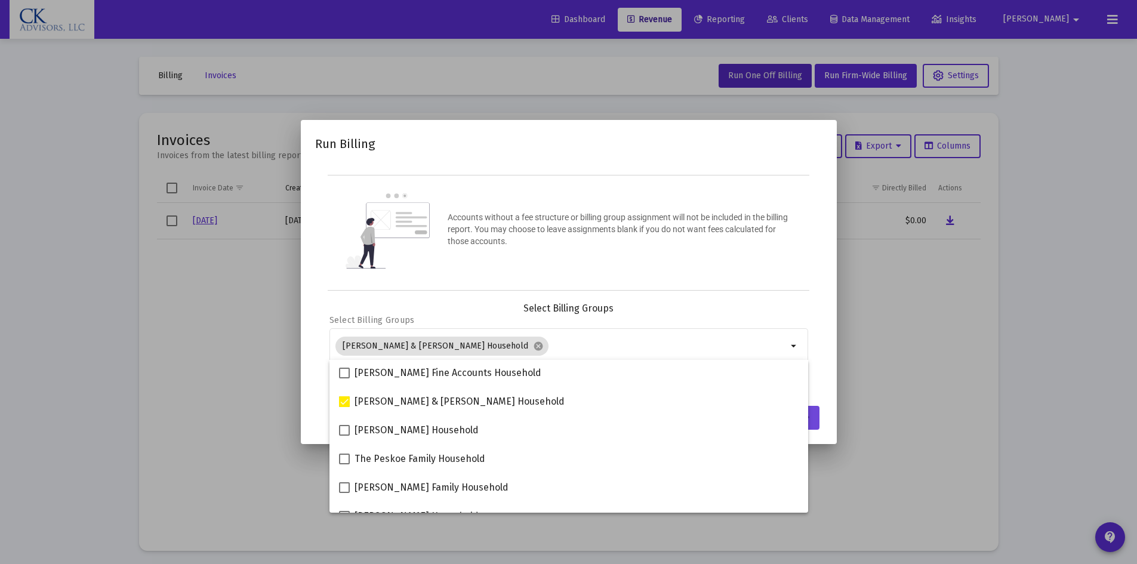
click at [817, 415] on button "Continue" at bounding box center [788, 418] width 62 height 24
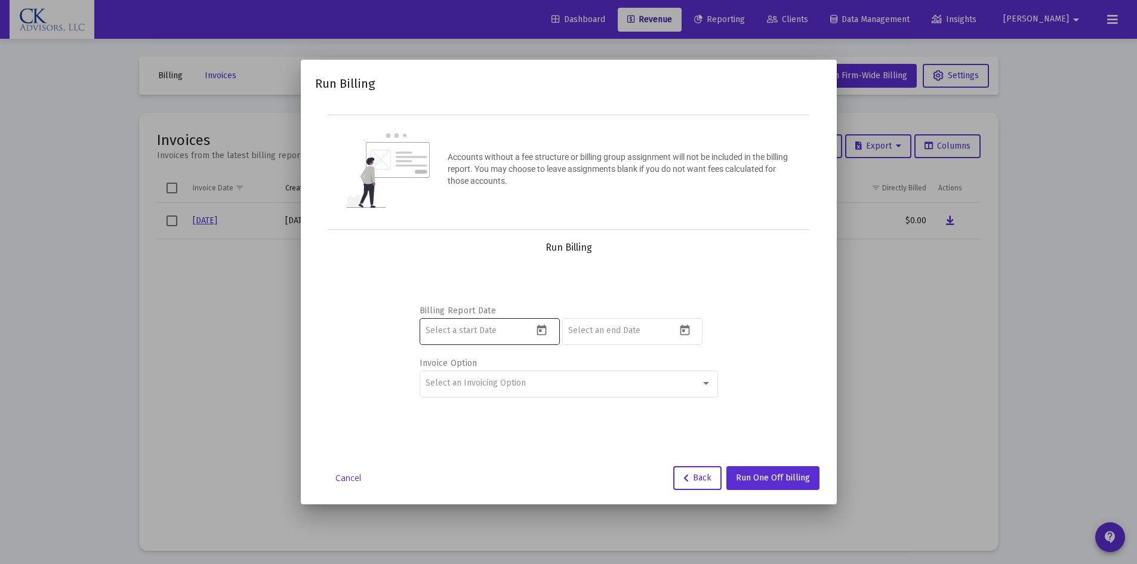
click at [542, 334] on icon "Open calendar" at bounding box center [541, 330] width 13 height 13
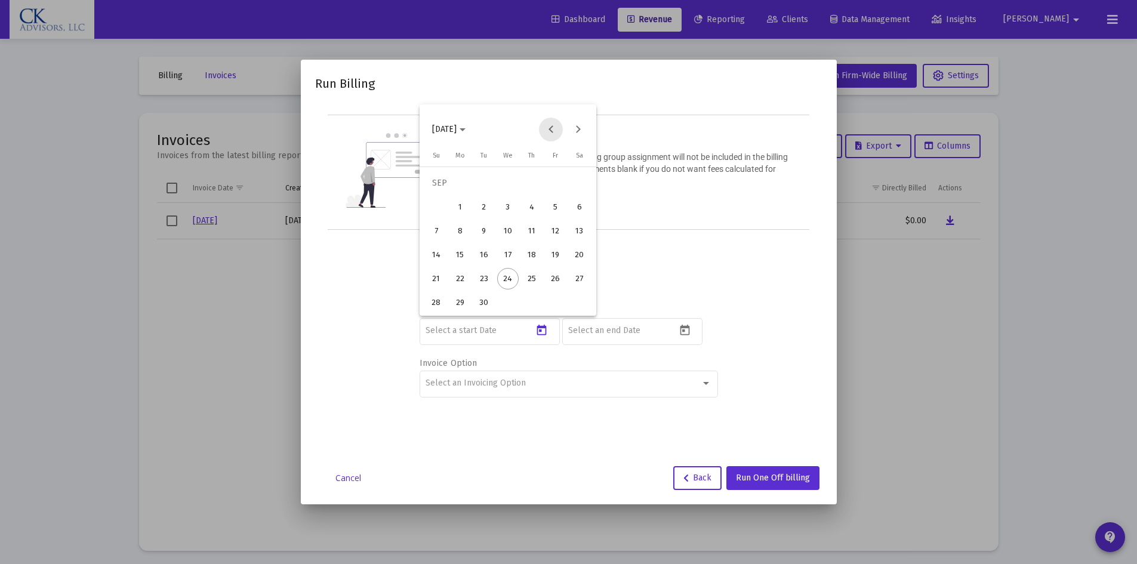
click at [548, 130] on button "Previous month" at bounding box center [551, 130] width 24 height 24
click at [485, 205] on div "1" at bounding box center [483, 206] width 21 height 21
type input "[DATE]"
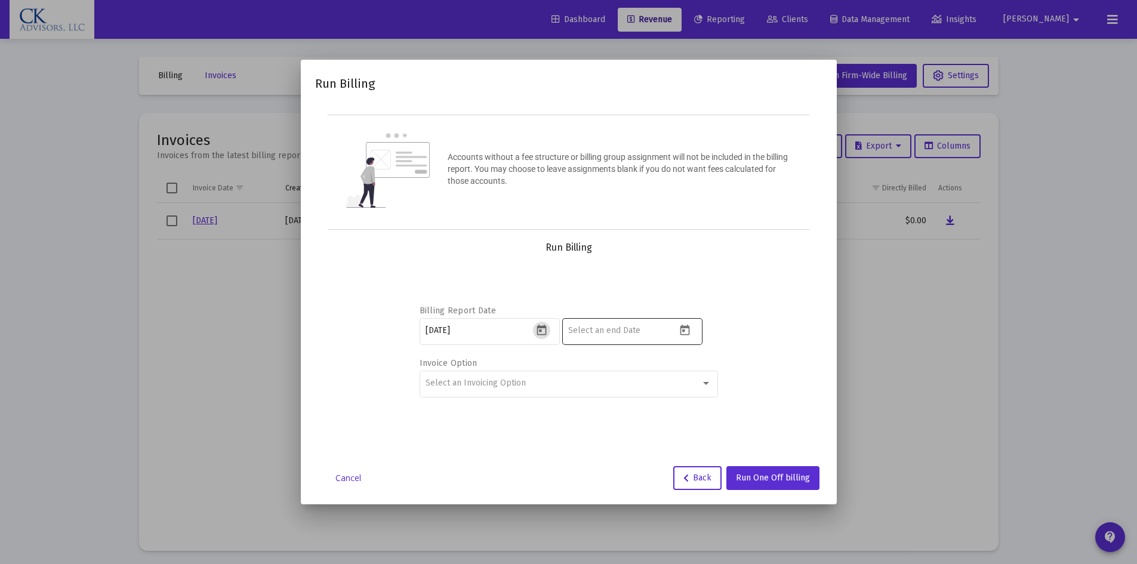
click at [687, 331] on icon "Open calendar" at bounding box center [685, 330] width 13 height 13
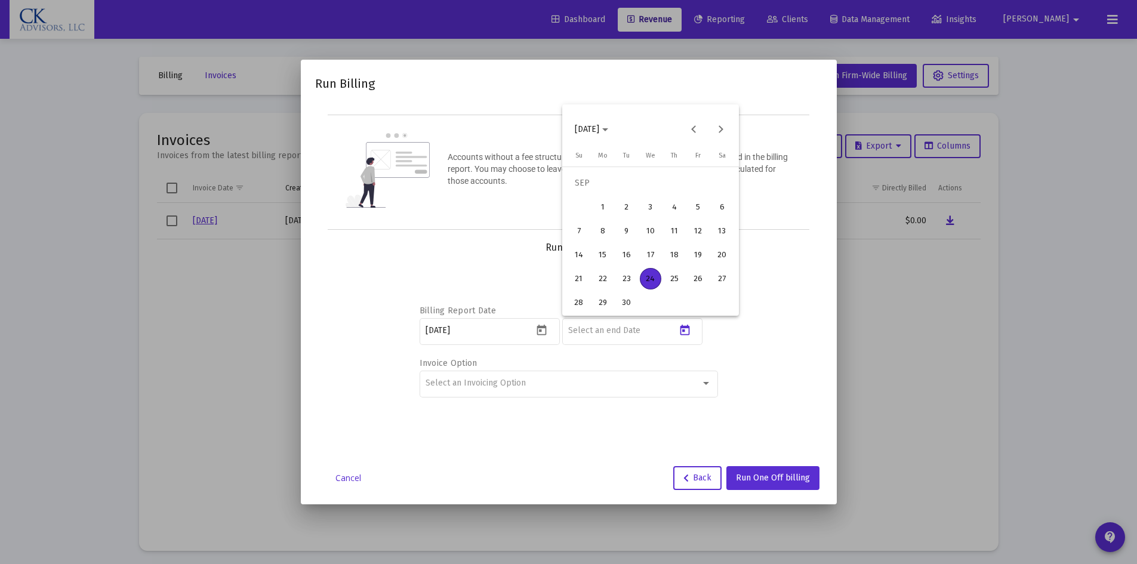
click at [630, 303] on div "30" at bounding box center [626, 302] width 21 height 21
type input "[DATE]"
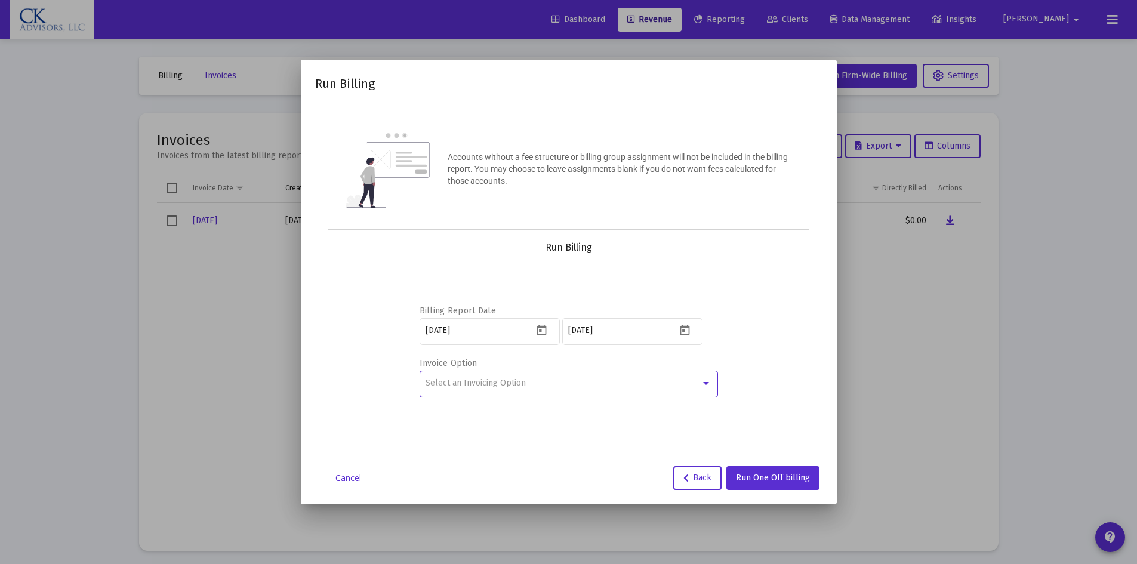
click at [708, 380] on div at bounding box center [706, 383] width 11 height 10
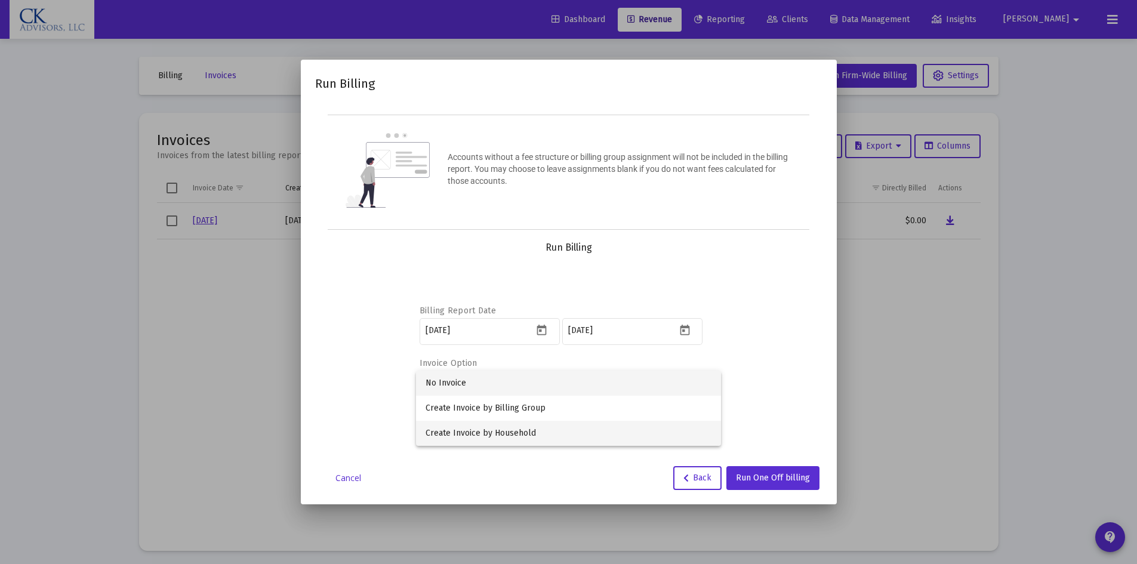
click at [543, 430] on span "Create Invoice by Household" at bounding box center [569, 433] width 286 height 25
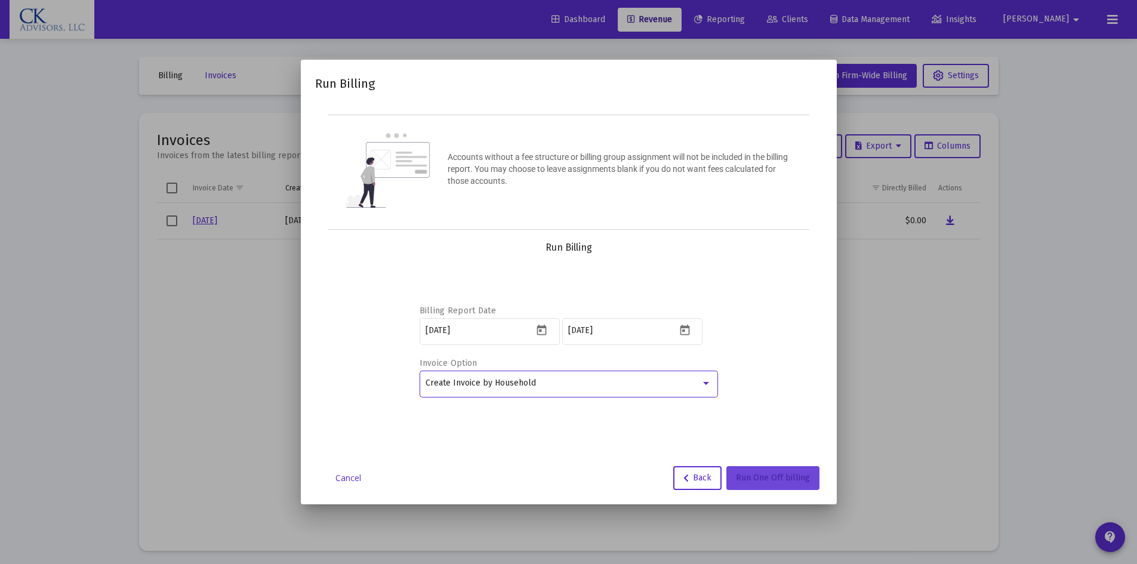
click at [784, 480] on span "Run One Off billing" at bounding box center [773, 478] width 74 height 10
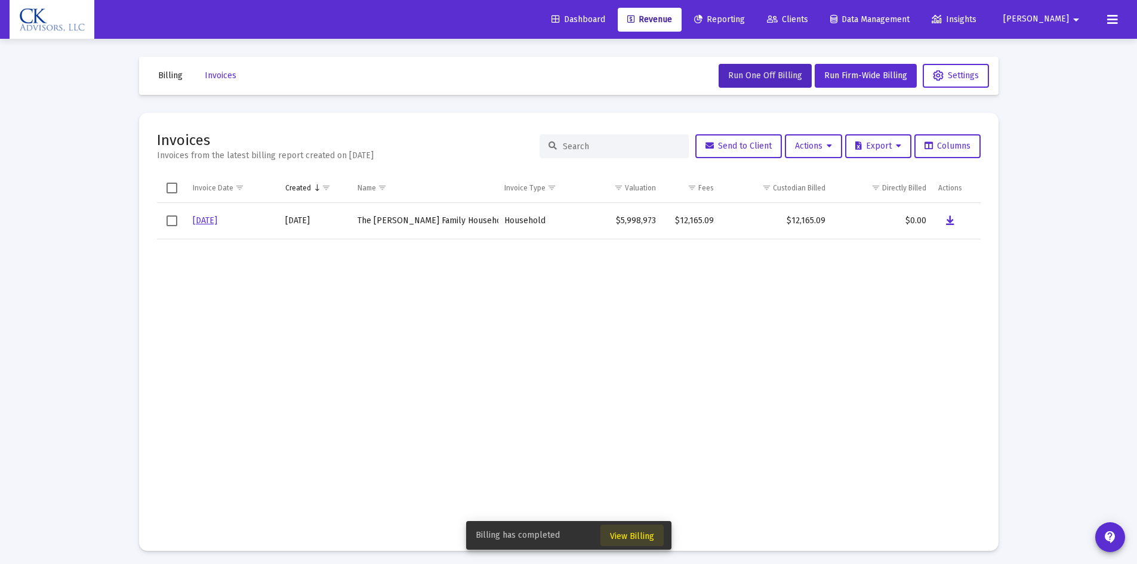
click at [638, 535] on span "View Billing" at bounding box center [632, 536] width 44 height 10
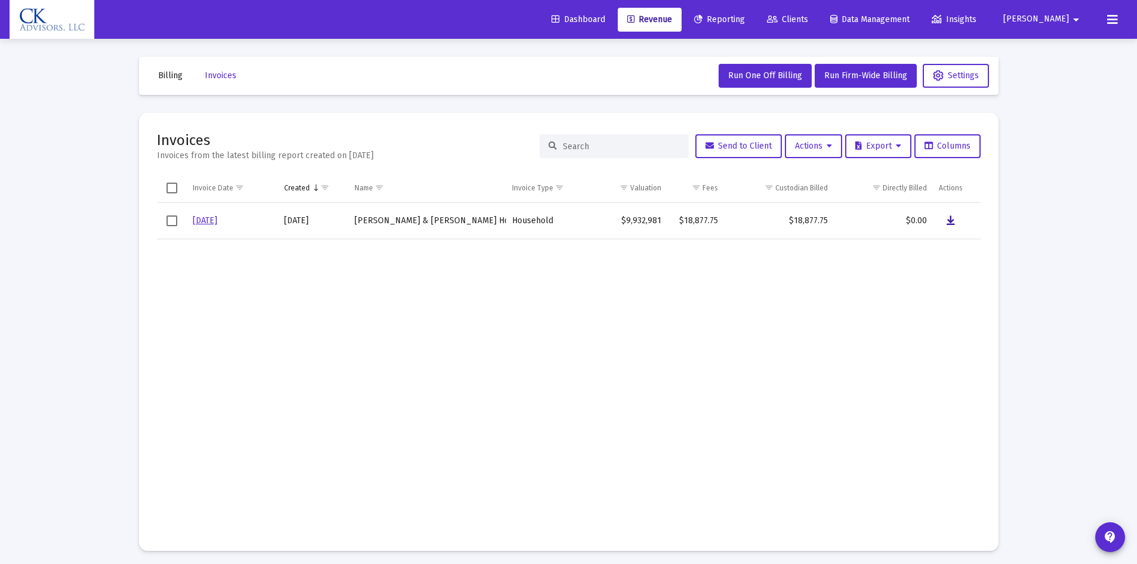
click at [953, 221] on icon "Data grid" at bounding box center [951, 221] width 8 height 14
